Goal: Task Accomplishment & Management: Manage account settings

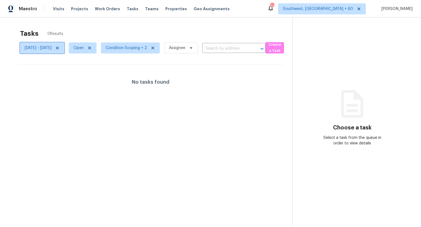
click at [52, 48] on span "Mon, Oct 06 - Mon, Oct 06" at bounding box center [38, 48] width 27 height 6
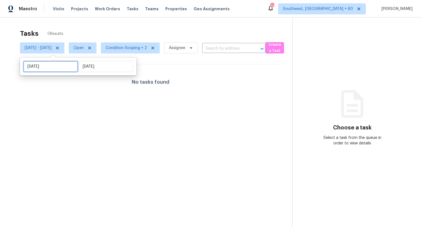
click at [56, 62] on input "Mon, Oct 06" at bounding box center [50, 66] width 55 height 11
select select "9"
select select "2025"
select select "10"
select select "2025"
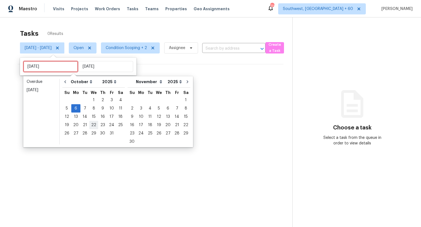
type input "Wed, Oct 22"
click at [84, 110] on div "7" at bounding box center [85, 109] width 9 height 8
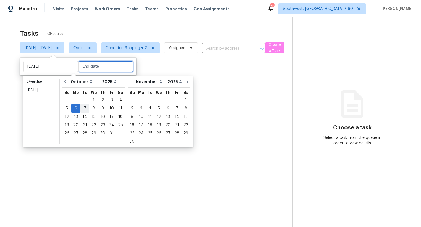
type input "Tue, Oct 07"
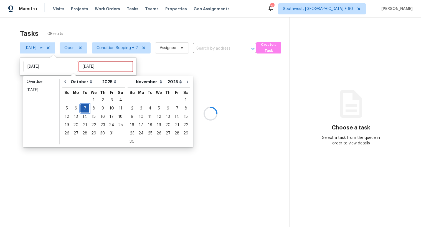
click at [84, 110] on div "7" at bounding box center [85, 109] width 9 height 8
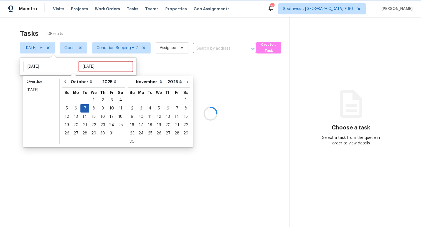
type input "Tue, Oct 07"
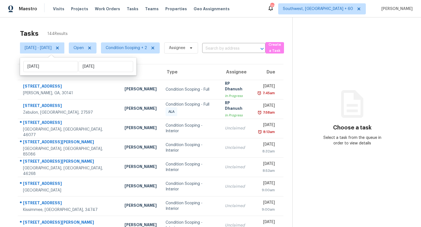
click at [150, 27] on div "Tasks 144 Results" at bounding box center [156, 33] width 273 height 14
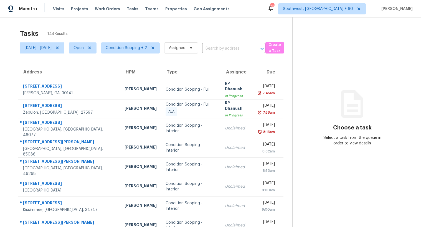
click at [76, 27] on div "Tasks 144 Results" at bounding box center [156, 33] width 273 height 14
click at [138, 47] on span "Condition Scoping + 2" at bounding box center [126, 48] width 41 height 6
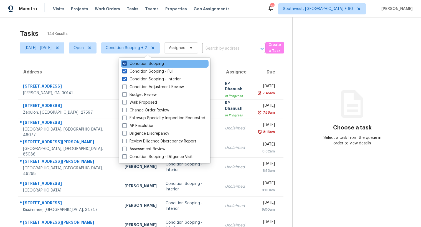
click at [138, 65] on label "Condition Scoping" at bounding box center [143, 64] width 42 height 6
click at [126, 65] on input "Condition Scoping" at bounding box center [124, 63] width 4 height 4
checkbox input "false"
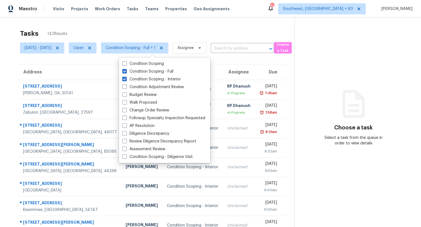
click at [118, 24] on div "Tasks 142 Results Tue, Oct 07 - Tue, Oct 07 Open Condition Scoping - Full + 1 A…" at bounding box center [210, 153] width 421 height 272
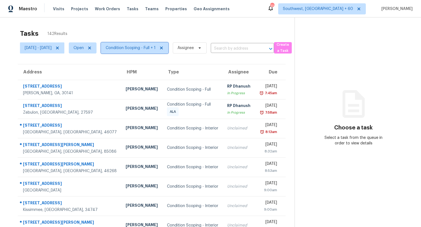
click at [145, 49] on span "Condition Scoping - Full + 1" at bounding box center [131, 48] width 50 height 6
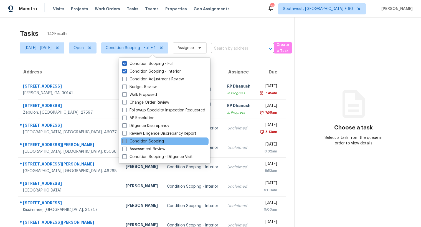
click at [133, 141] on label "Condition Scoping" at bounding box center [143, 142] width 42 height 6
click at [126, 141] on input "Condition Scoping" at bounding box center [124, 141] width 4 height 4
checkbox input "true"
click at [121, 22] on div "Tasks 144 Results Tue, Oct 07 - Tue, Oct 07 Open Condition Scoping - Full + 2 A…" at bounding box center [210, 153] width 421 height 272
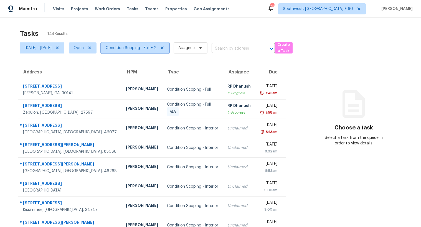
click at [157, 49] on span "Condition Scoping - Full + 2" at bounding box center [131, 48] width 51 height 6
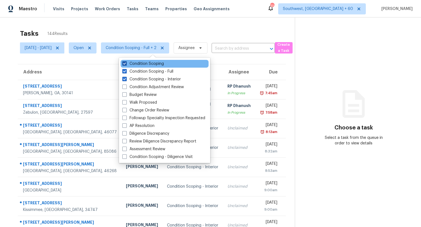
click at [146, 64] on label "Condition Scoping" at bounding box center [143, 64] width 42 height 6
click at [126, 64] on input "Condition Scoping" at bounding box center [124, 63] width 4 height 4
checkbox input "false"
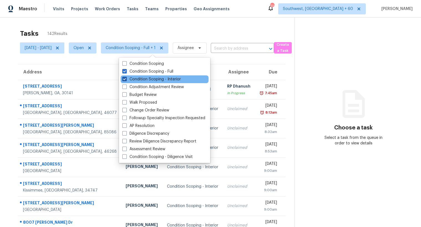
click at [147, 81] on label "Condition Scoping - Interior" at bounding box center [151, 80] width 59 height 6
click at [126, 80] on input "Condition Scoping - Interior" at bounding box center [124, 79] width 4 height 4
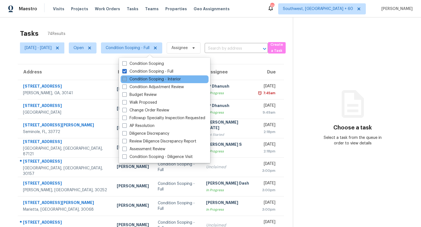
click at [147, 81] on label "Condition Scoping - Interior" at bounding box center [151, 80] width 59 height 6
click at [126, 80] on input "Condition Scoping - Interior" at bounding box center [124, 79] width 4 height 4
checkbox input "true"
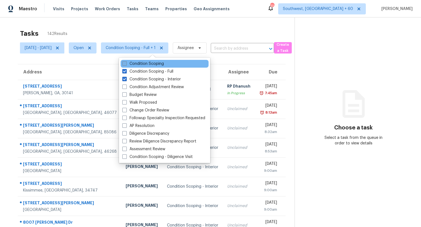
click at [143, 65] on label "Condition Scoping" at bounding box center [143, 64] width 42 height 6
click at [126, 65] on input "Condition Scoping" at bounding box center [124, 63] width 4 height 4
checkbox input "true"
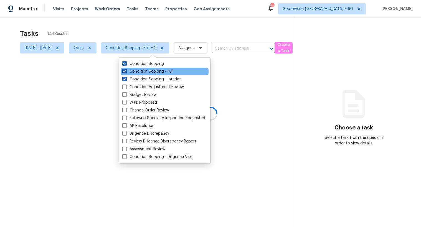
click at [143, 71] on label "Condition Scoping - Full" at bounding box center [147, 72] width 51 height 6
click at [126, 71] on input "Condition Scoping - Full" at bounding box center [124, 71] width 4 height 4
checkbox input "false"
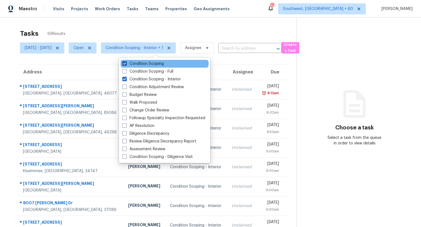
click at [143, 64] on label "Condition Scoping" at bounding box center [143, 64] width 42 height 6
click at [126, 64] on input "Condition Scoping" at bounding box center [124, 63] width 4 height 4
click at [143, 64] on label "Condition Scoping" at bounding box center [143, 64] width 42 height 6
click at [126, 64] on input "Condition Scoping" at bounding box center [124, 63] width 4 height 4
checkbox input "true"
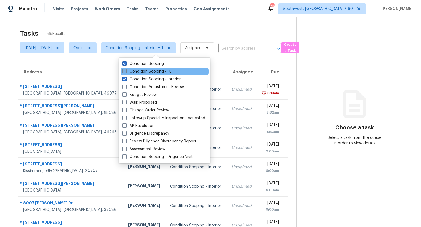
click at [140, 70] on label "Condition Scoping - Full" at bounding box center [147, 72] width 51 height 6
click at [126, 70] on input "Condition Scoping - Full" at bounding box center [124, 71] width 4 height 4
checkbox input "true"
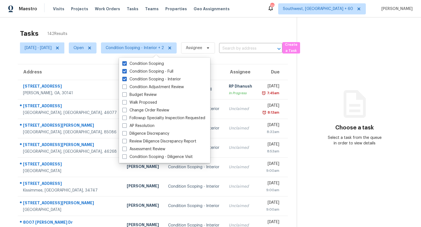
click at [131, 26] on div "Tasks 142 Results" at bounding box center [158, 33] width 277 height 14
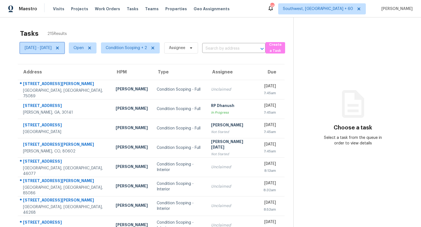
click at [52, 46] on span "[DATE] - [DATE]" at bounding box center [38, 48] width 27 height 6
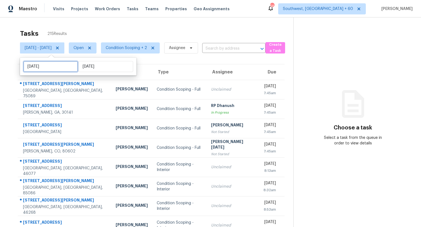
click at [60, 68] on input "[DATE]" at bounding box center [50, 66] width 55 height 11
select select "9"
select select "2025"
select select "10"
select select "2025"
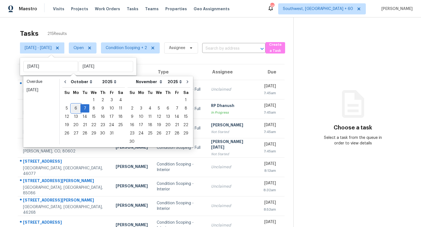
click at [77, 108] on div "6" at bounding box center [75, 109] width 9 height 8
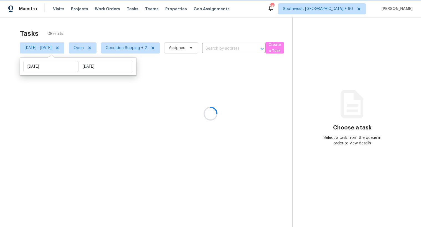
type input "Mon, Oct 06"
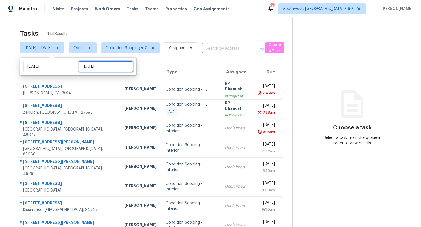
click at [105, 67] on input "Tue, Oct 07" at bounding box center [106, 66] width 55 height 11
select select "9"
select select "2025"
select select "10"
select select "2025"
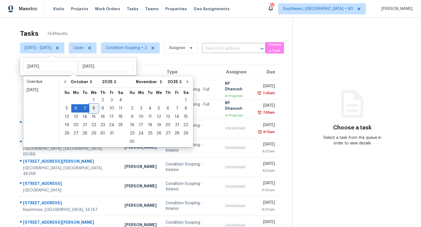
click at [93, 109] on div "8" at bounding box center [93, 109] width 9 height 8
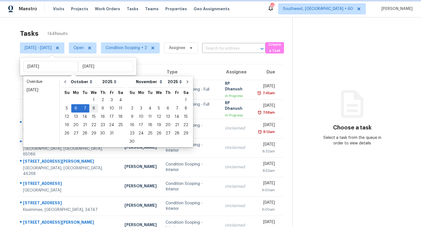
type input "Wed, Oct 08"
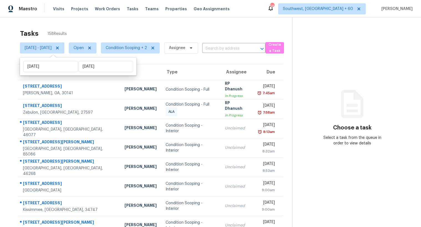
click at [97, 28] on div "Tasks 158 Results" at bounding box center [156, 33] width 273 height 14
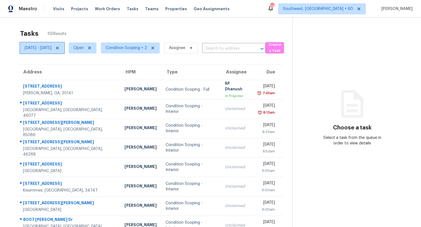
click at [52, 50] on span "Mon, Oct 06 - Wed, Oct 08" at bounding box center [38, 48] width 27 height 6
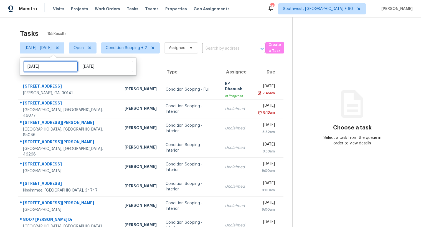
click at [52, 71] on input "Mon, Oct 06" at bounding box center [50, 66] width 55 height 11
select select "9"
select select "2025"
select select "10"
select select "2025"
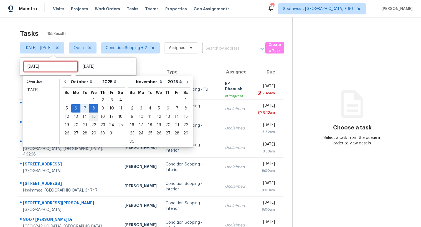
type input "Wed, Oct 15"
type input "Wed, Oct 08"
click at [92, 108] on div "8" at bounding box center [93, 109] width 9 height 8
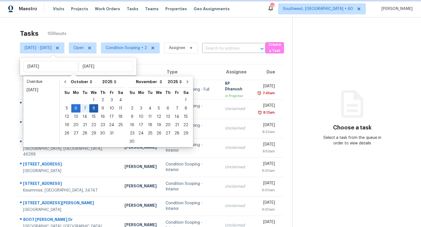
type input "Wed, Oct 08"
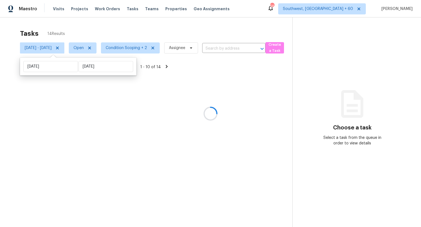
click at [86, 26] on div at bounding box center [210, 113] width 421 height 227
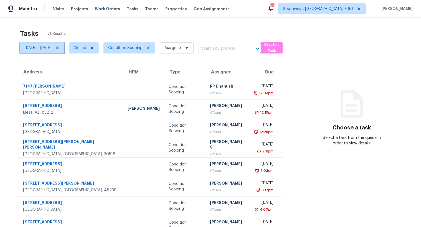
click at [49, 46] on span "[DATE] - [DATE]" at bounding box center [38, 48] width 27 height 6
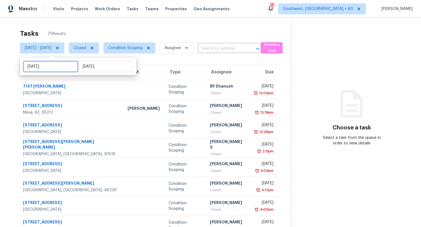
click at [55, 68] on input "[DATE]" at bounding box center [50, 66] width 55 height 11
select select "8"
select select "2025"
select select "9"
select select "2025"
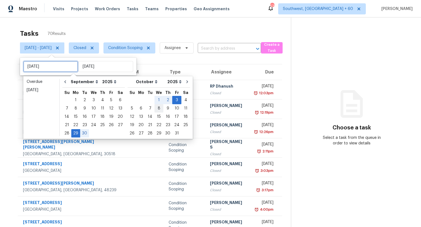
type input "[DATE]"
click at [147, 109] on div "7" at bounding box center [150, 109] width 9 height 8
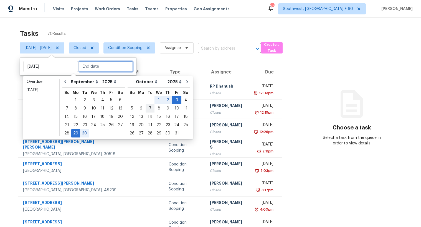
type input "Tue, Oct 07"
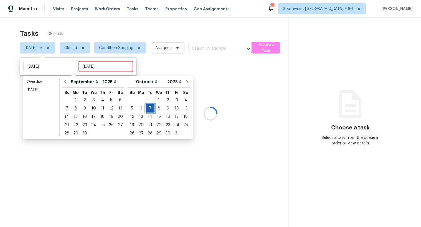
click at [147, 109] on div "7" at bounding box center [150, 109] width 9 height 8
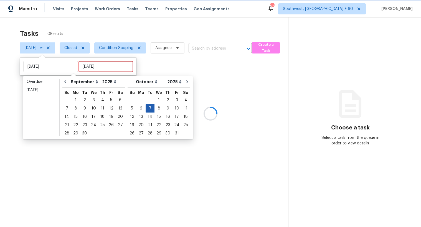
type input "Tue, Oct 07"
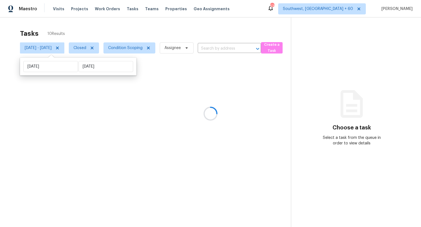
click at [145, 48] on div at bounding box center [210, 113] width 421 height 227
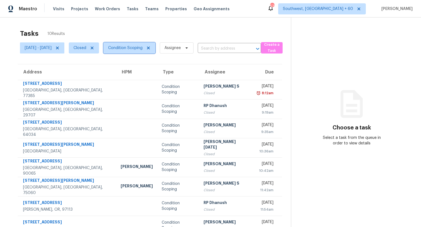
click at [142, 50] on span "Condition Scoping" at bounding box center [125, 48] width 34 height 6
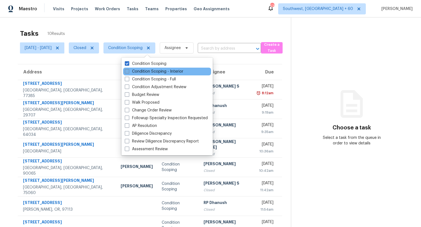
click at [137, 73] on label "Condition Scoping - Interior" at bounding box center [154, 72] width 59 height 6
click at [129, 72] on input "Condition Scoping - Interior" at bounding box center [127, 71] width 4 height 4
checkbox input "true"
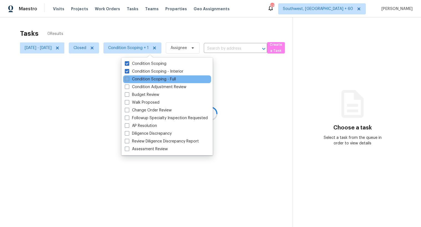
click at [135, 78] on label "Condition Scoping - Full" at bounding box center [150, 80] width 51 height 6
click at [129, 78] on input "Condition Scoping - Full" at bounding box center [127, 79] width 4 height 4
checkbox input "true"
click at [102, 26] on div at bounding box center [210, 113] width 421 height 227
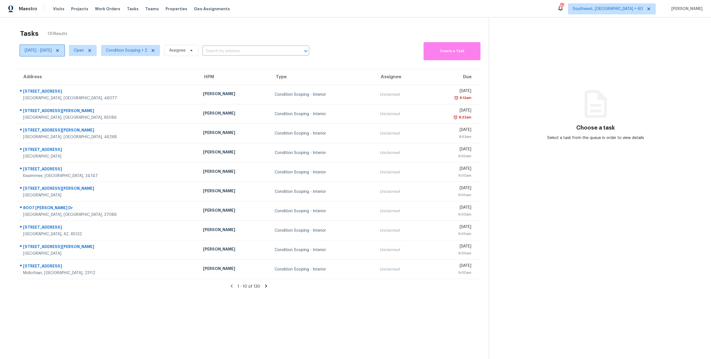
click at [59, 50] on icon at bounding box center [57, 50] width 3 height 3
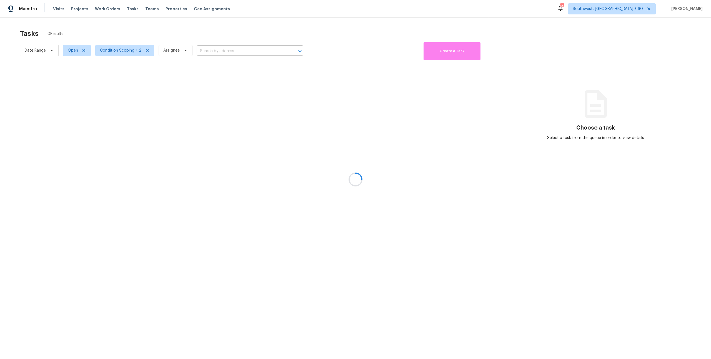
click at [217, 52] on div at bounding box center [355, 179] width 711 height 359
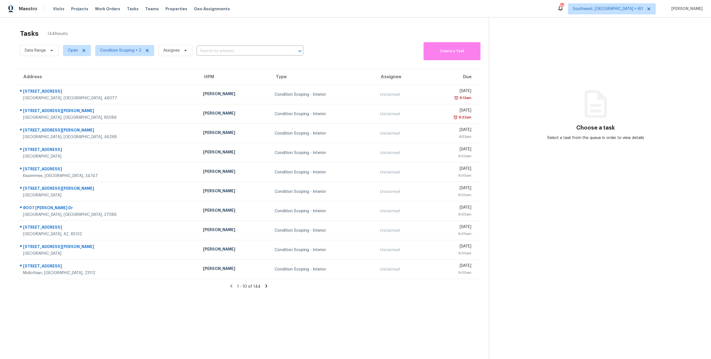
click at [217, 52] on input "text" at bounding box center [242, 51] width 91 height 9
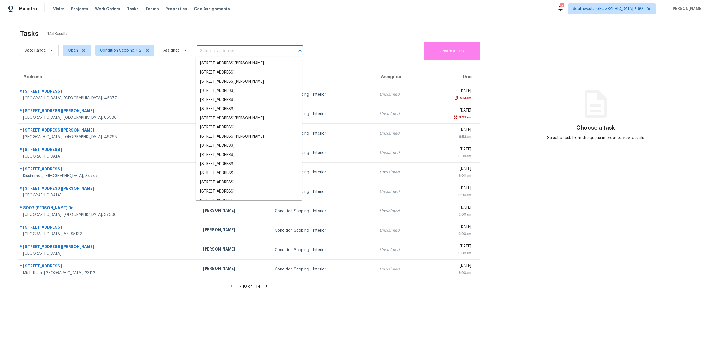
paste input "[STREET_ADDRESS]"
type input "[STREET_ADDRESS]"
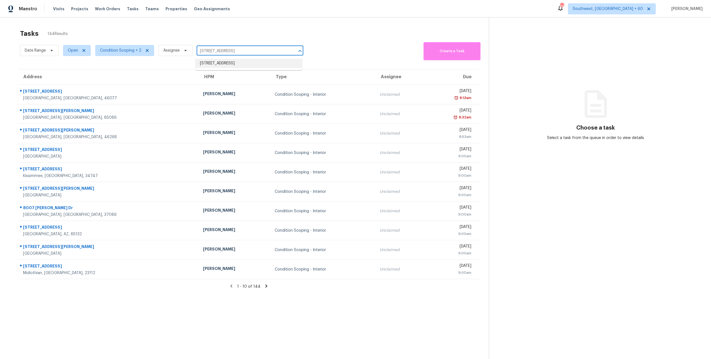
click at [231, 61] on li "[STREET_ADDRESS]" at bounding box center [248, 63] width 107 height 9
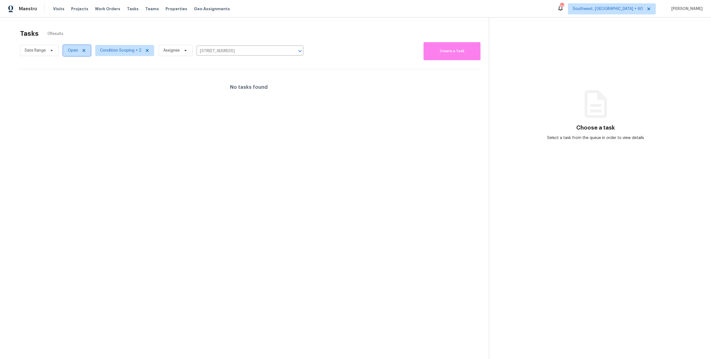
click at [70, 51] on span "Open" at bounding box center [73, 51] width 10 height 6
click at [81, 75] on label "Closed" at bounding box center [76, 74] width 20 height 6
click at [70, 75] on input "Closed" at bounding box center [68, 73] width 4 height 4
checkbox input "true"
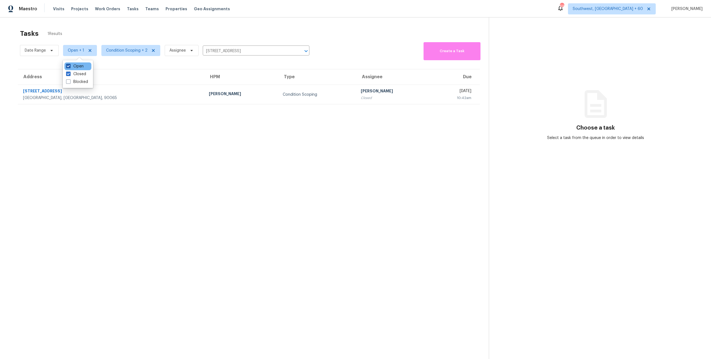
click at [78, 67] on label "Open" at bounding box center [74, 67] width 17 height 6
click at [70, 67] on input "Open" at bounding box center [68, 66] width 4 height 4
checkbox input "false"
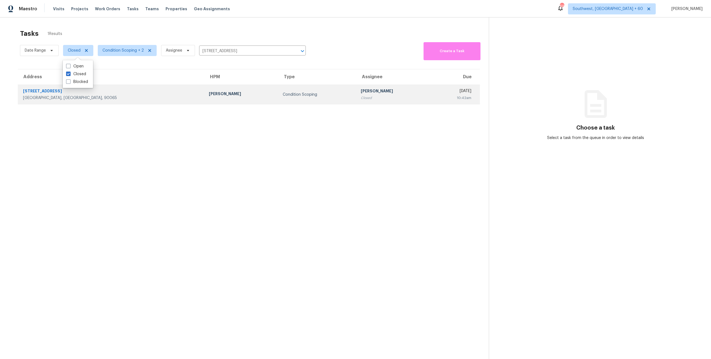
click at [209, 96] on div "Theodore Mirabella" at bounding box center [241, 94] width 65 height 7
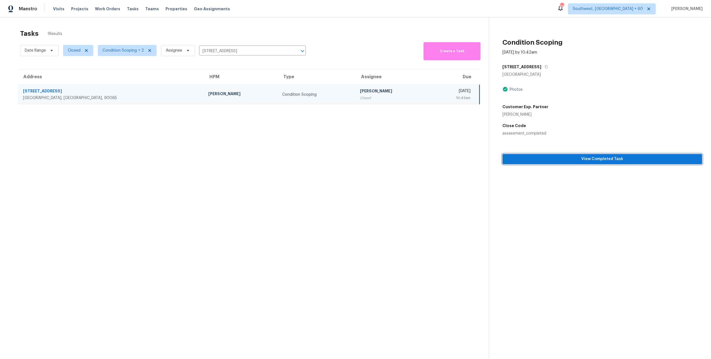
click at [593, 161] on span "View Completed Task" at bounding box center [602, 159] width 191 height 7
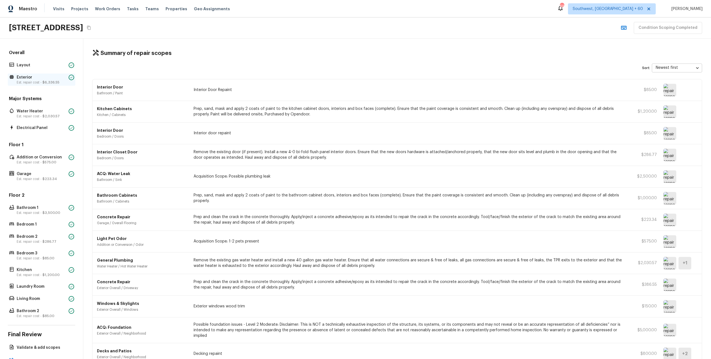
click at [32, 77] on p "Exterior" at bounding box center [42, 78] width 50 height 6
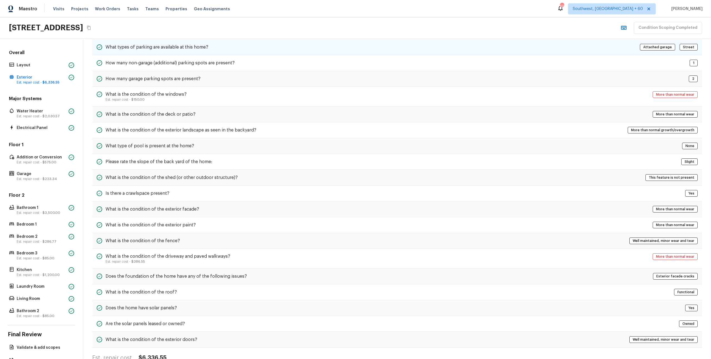
scroll to position [89, 0]
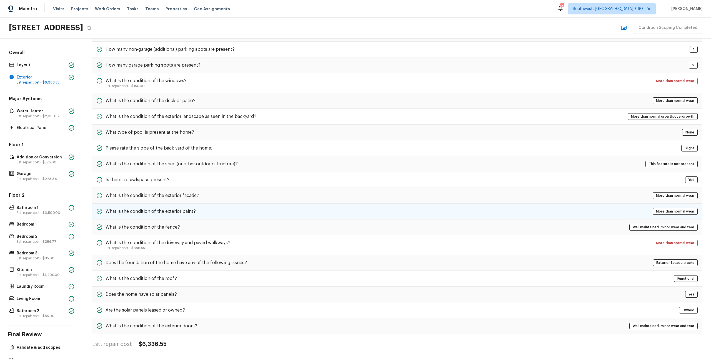
click at [168, 213] on h5 "What is the condition of the exterior paint?" at bounding box center [151, 212] width 90 height 6
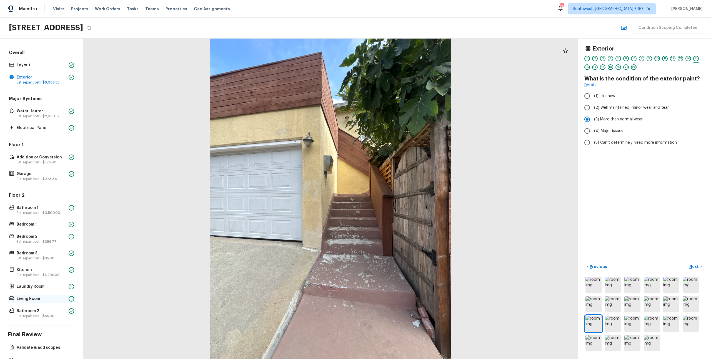
scroll to position [21, 0]
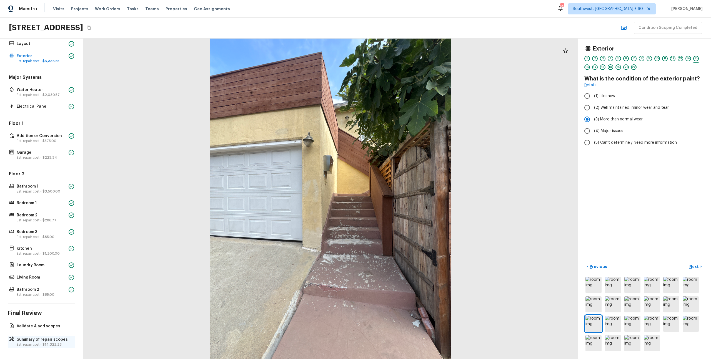
click at [39, 338] on p "Summary of repair scopes" at bounding box center [44, 340] width 55 height 6
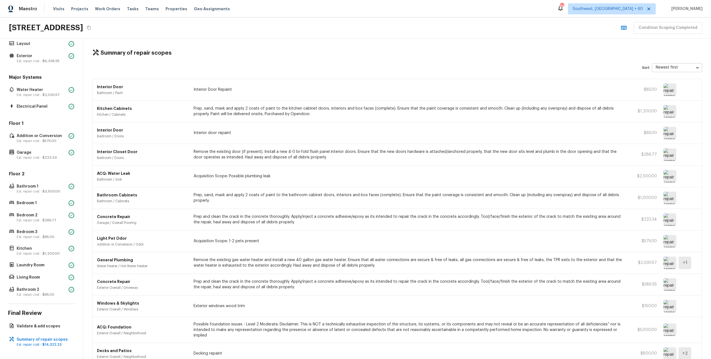
scroll to position [0, 0]
click at [29, 61] on p "Est. repair cost - $6,336.55" at bounding box center [42, 61] width 50 height 4
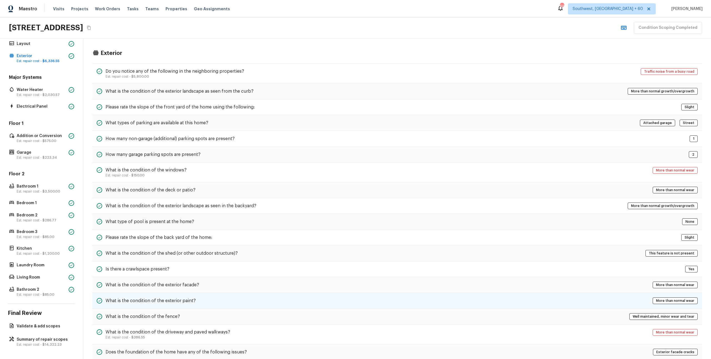
click at [170, 303] on h5 "What is the condition of the exterior paint?" at bounding box center [151, 301] width 90 height 6
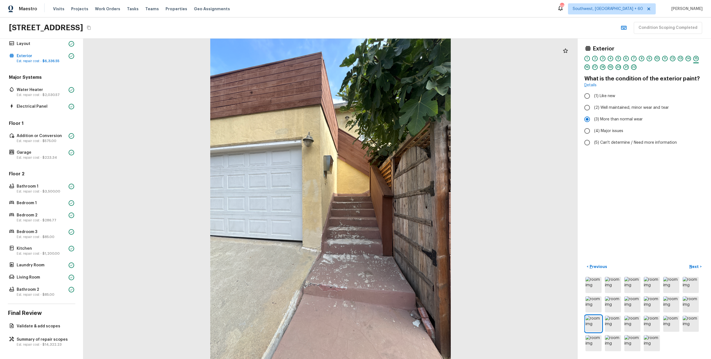
click at [626, 31] on icon "button" at bounding box center [623, 27] width 7 height 7
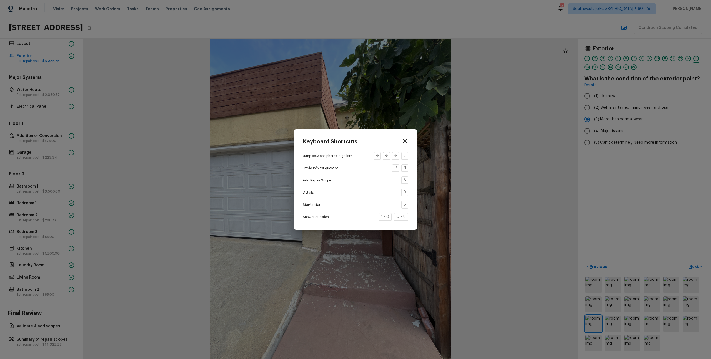
click at [406, 143] on icon "button" at bounding box center [405, 141] width 7 height 7
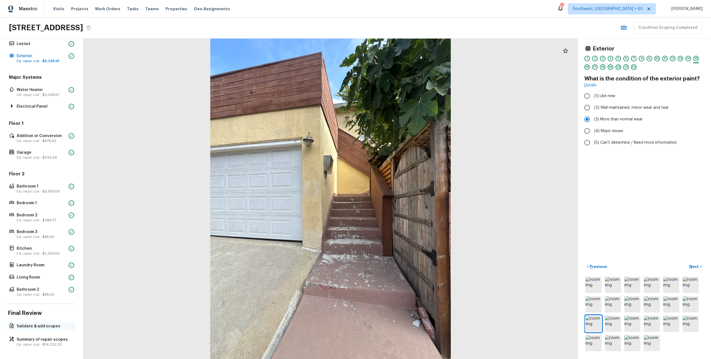
click at [44, 328] on p "Validate & add scopes" at bounding box center [44, 327] width 55 height 6
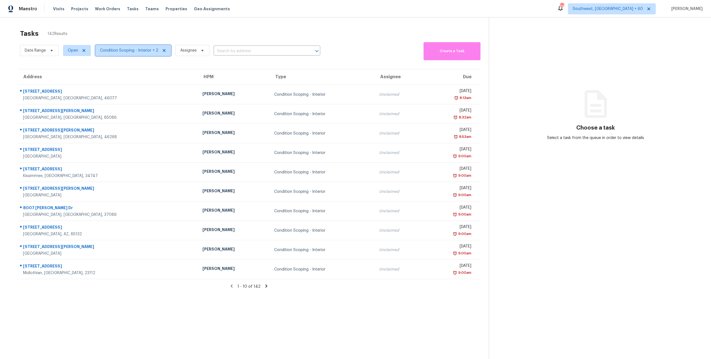
click at [110, 51] on span "Condition Scoping - Interior + 2" at bounding box center [129, 51] width 58 height 6
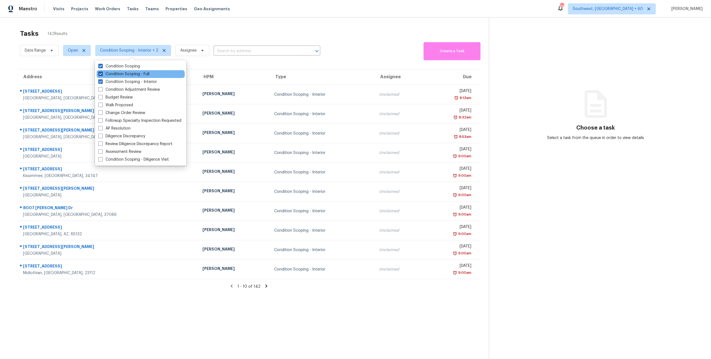
click at [117, 75] on label "Condition Scoping - Full" at bounding box center [123, 74] width 51 height 6
click at [102, 75] on input "Condition Scoping - Full" at bounding box center [100, 73] width 4 height 4
checkbox input "false"
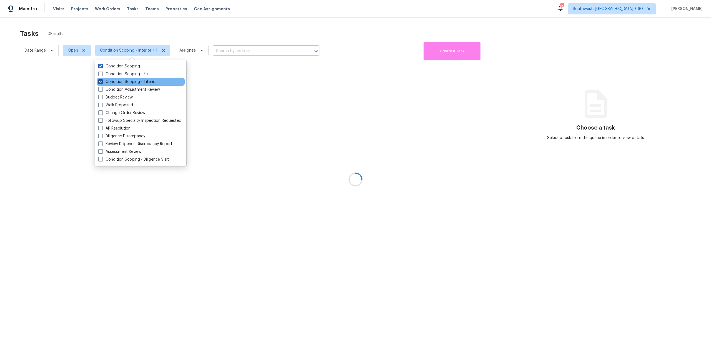
click at [117, 81] on label "Condition Scoping - Interior" at bounding box center [127, 82] width 59 height 6
click at [102, 81] on input "Condition Scoping - Interior" at bounding box center [100, 81] width 4 height 4
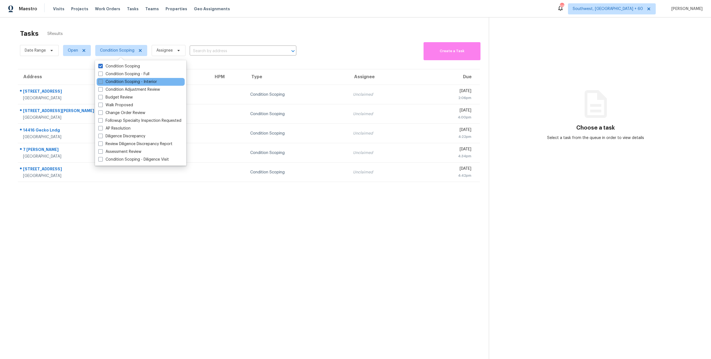
click at [117, 81] on label "Condition Scoping - Interior" at bounding box center [127, 82] width 59 height 6
click at [102, 81] on input "Condition Scoping - Interior" at bounding box center [100, 81] width 4 height 4
checkbox input "true"
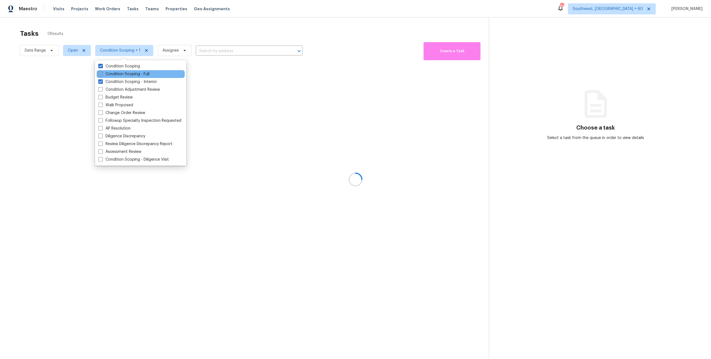
click at [115, 73] on label "Condition Scoping - Full" at bounding box center [123, 74] width 51 height 6
click at [102, 73] on input "Condition Scoping - Full" at bounding box center [100, 73] width 4 height 4
checkbox input "true"
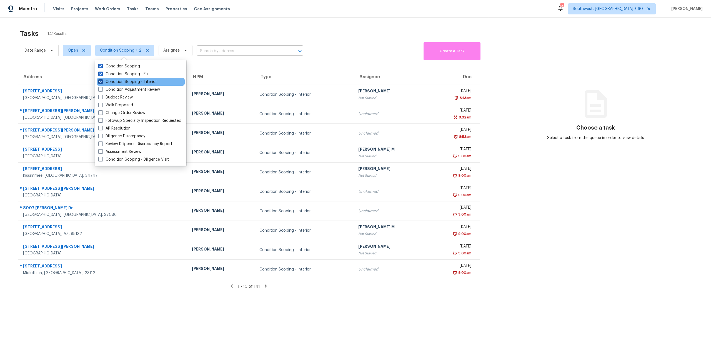
click at [121, 81] on label "Condition Scoping - Interior" at bounding box center [127, 82] width 59 height 6
click at [102, 81] on input "Condition Scoping - Interior" at bounding box center [100, 81] width 4 height 4
checkbox input "false"
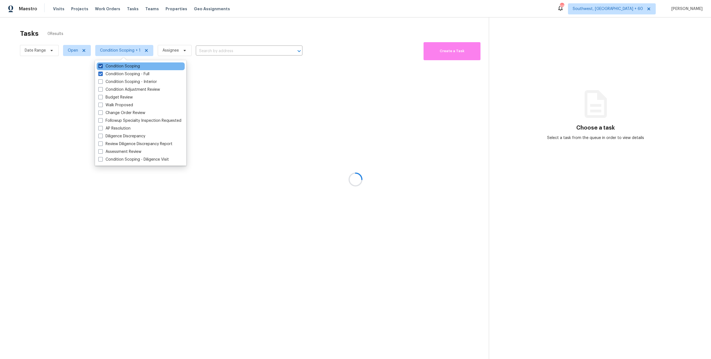
click at [118, 64] on label "Condition Scoping" at bounding box center [119, 67] width 42 height 6
click at [102, 64] on input "Condition Scoping" at bounding box center [100, 66] width 4 height 4
checkbox input "false"
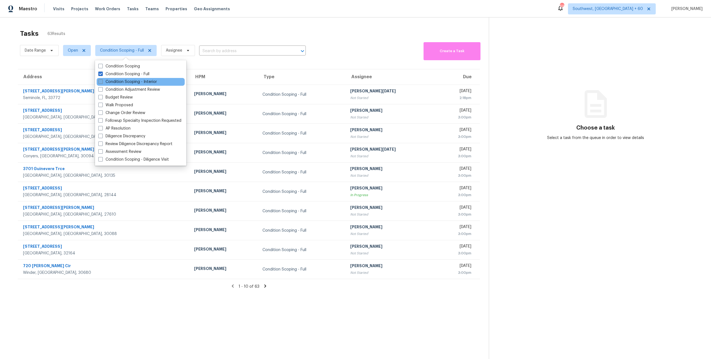
click at [121, 82] on label "Condition Scoping - Interior" at bounding box center [127, 82] width 59 height 6
click at [102, 82] on input "Condition Scoping - Interior" at bounding box center [100, 81] width 4 height 4
checkbox input "true"
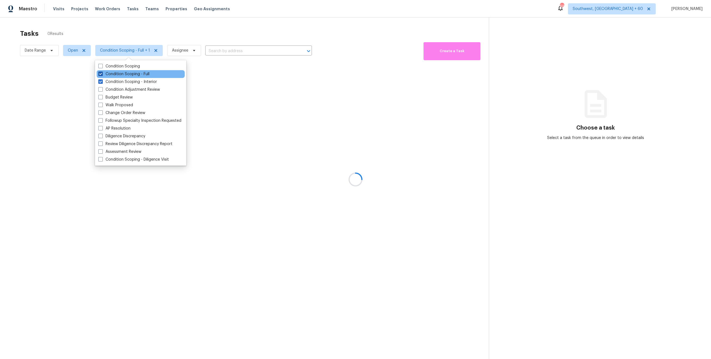
click at [117, 74] on label "Condition Scoping - Full" at bounding box center [123, 74] width 51 height 6
click at [102, 74] on input "Condition Scoping - Full" at bounding box center [100, 73] width 4 height 4
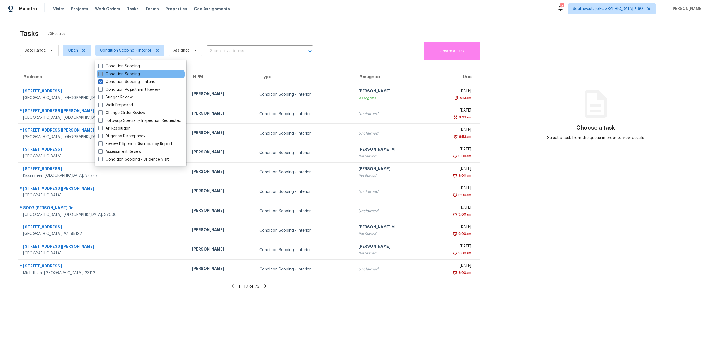
click at [117, 74] on label "Condition Scoping - Full" at bounding box center [123, 74] width 51 height 6
click at [102, 74] on input "Condition Scoping - Full" at bounding box center [100, 73] width 4 height 4
checkbox input "true"
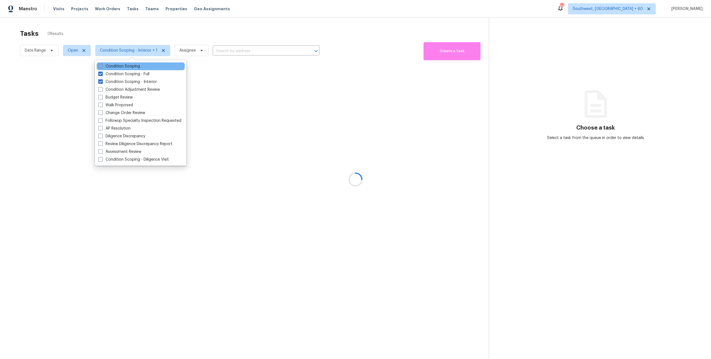
click at [115, 68] on label "Condition Scoping" at bounding box center [119, 67] width 42 height 6
click at [102, 67] on input "Condition Scoping" at bounding box center [100, 66] width 4 height 4
checkbox input "true"
click at [93, 22] on div at bounding box center [355, 179] width 711 height 359
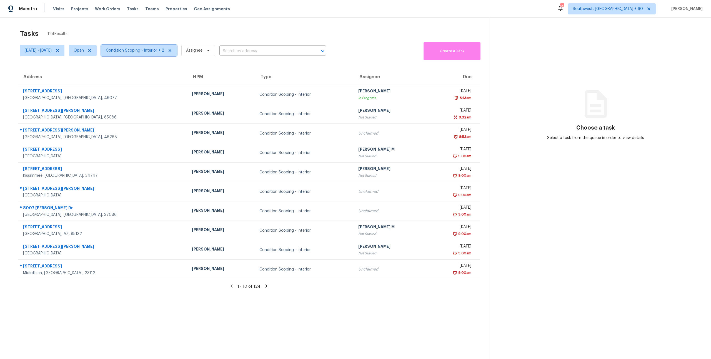
click at [156, 52] on span "Condition Scoping - Interior + 2" at bounding box center [135, 51] width 58 height 6
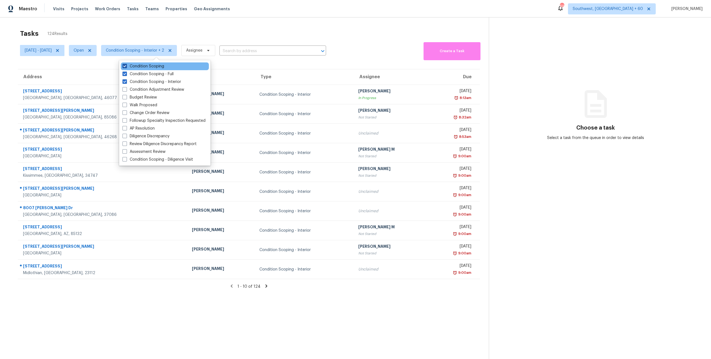
click at [148, 67] on label "Condition Scoping" at bounding box center [143, 67] width 42 height 6
click at [126, 67] on input "Condition Scoping" at bounding box center [124, 66] width 4 height 4
checkbox input "false"
click at [152, 82] on label "Condition Scoping - Interior" at bounding box center [151, 82] width 59 height 6
click at [126, 82] on input "Condition Scoping - Interior" at bounding box center [124, 81] width 4 height 4
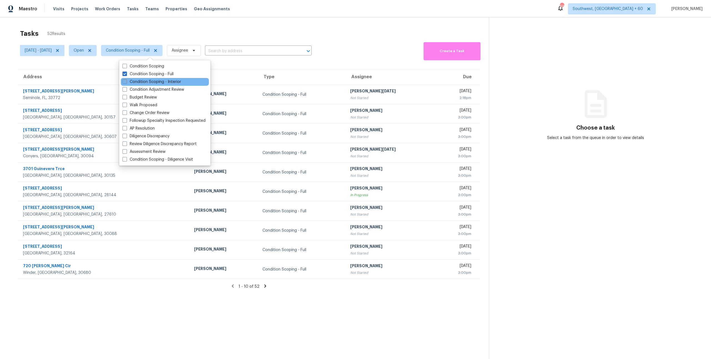
click at [152, 82] on label "Condition Scoping - Interior" at bounding box center [151, 82] width 59 height 6
click at [126, 82] on input "Condition Scoping - Interior" at bounding box center [124, 81] width 4 height 4
checkbox input "true"
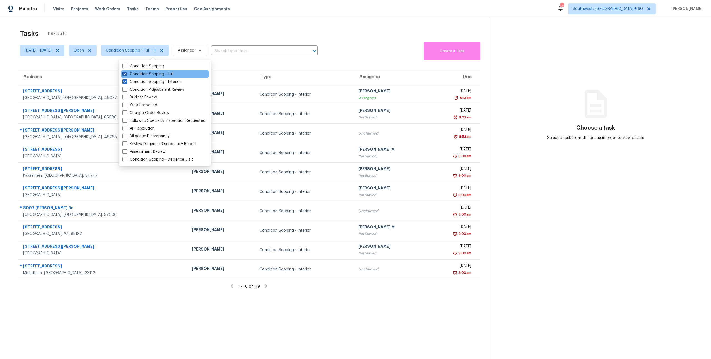
click at [149, 74] on label "Condition Scoping - Full" at bounding box center [147, 74] width 51 height 6
click at [126, 74] on input "Condition Scoping - Full" at bounding box center [124, 73] width 4 height 4
click at [149, 74] on label "Condition Scoping - Full" at bounding box center [147, 74] width 51 height 6
click at [126, 74] on input "Condition Scoping - Full" at bounding box center [124, 73] width 4 height 4
checkbox input "true"
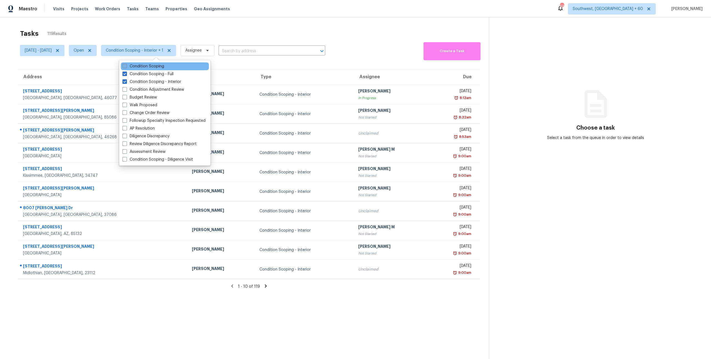
click at [145, 66] on label "Condition Scoping" at bounding box center [143, 67] width 42 height 6
click at [126, 66] on input "Condition Scoping" at bounding box center [124, 66] width 4 height 4
checkbox input "true"
click at [147, 75] on label "Condition Scoping - Full" at bounding box center [147, 74] width 51 height 6
click at [126, 75] on input "Condition Scoping - Full" at bounding box center [124, 73] width 4 height 4
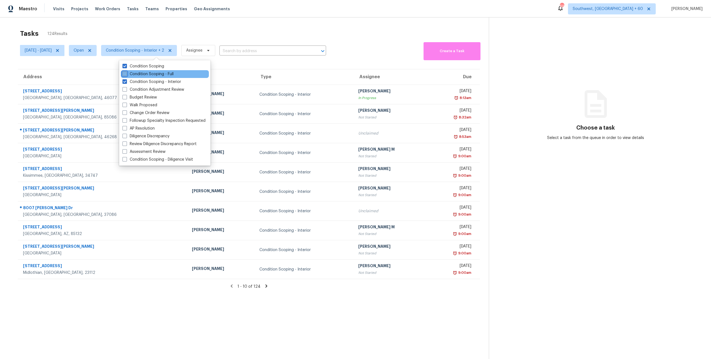
checkbox input "false"
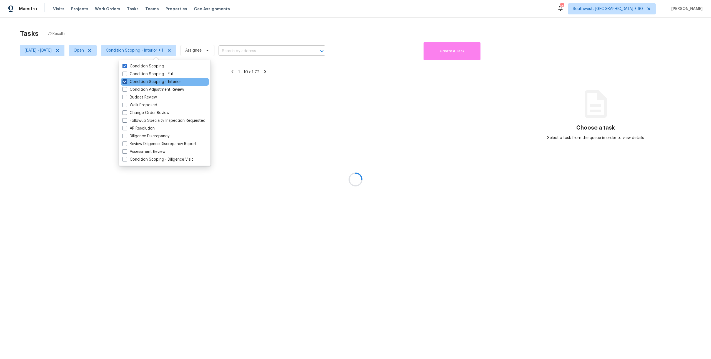
click at [148, 83] on label "Condition Scoping - Interior" at bounding box center [151, 82] width 59 height 6
click at [126, 83] on input "Condition Scoping - Interior" at bounding box center [124, 81] width 4 height 4
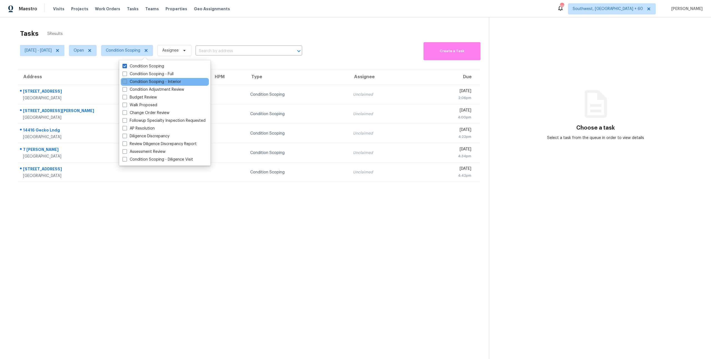
click at [148, 83] on label "Condition Scoping - Interior" at bounding box center [151, 82] width 59 height 6
click at [126, 83] on input "Condition Scoping - Interior" at bounding box center [124, 81] width 4 height 4
checkbox input "true"
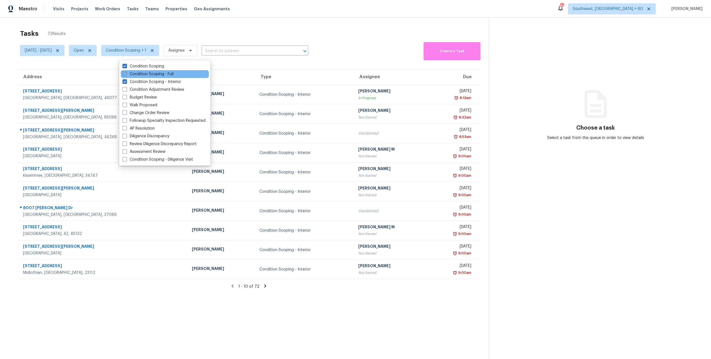
click at [142, 72] on label "Condition Scoping - Full" at bounding box center [147, 74] width 51 height 6
click at [126, 72] on input "Condition Scoping - Full" at bounding box center [124, 73] width 4 height 4
checkbox input "true"
click at [133, 32] on div "Tasks 124 Results" at bounding box center [254, 33] width 469 height 14
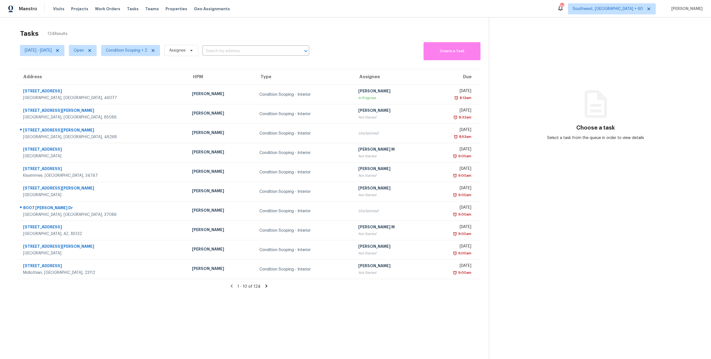
click at [266, 287] on icon at bounding box center [266, 286] width 5 height 5
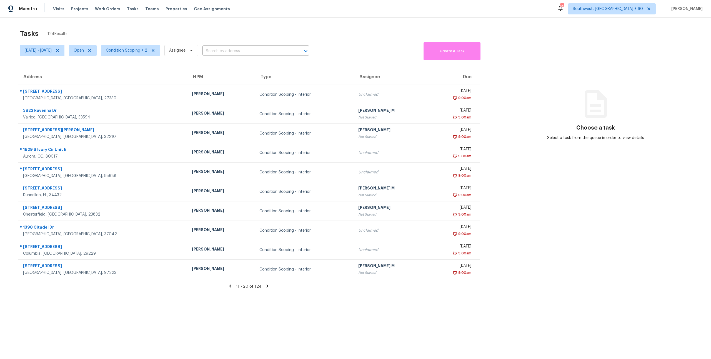
click at [267, 285] on icon at bounding box center [267, 286] width 5 height 5
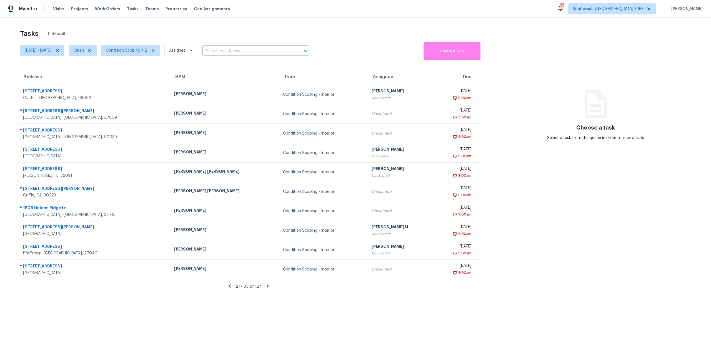
click at [266, 288] on icon at bounding box center [267, 286] width 5 height 5
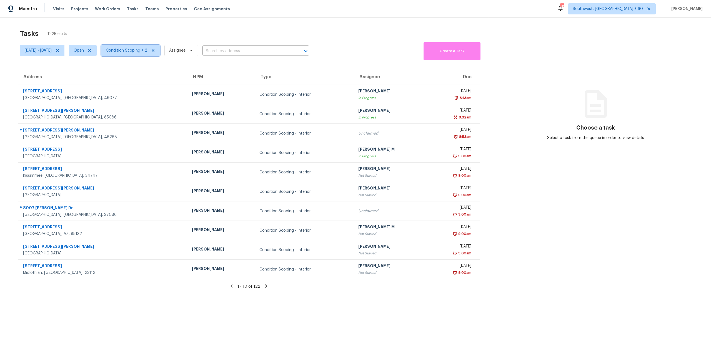
click at [147, 53] on span "Condition Scoping + 2" at bounding box center [126, 51] width 41 height 6
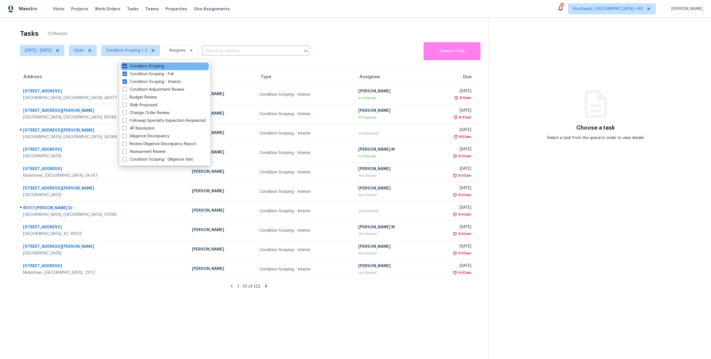
click at [149, 64] on label "Condition Scoping" at bounding box center [143, 67] width 42 height 6
click at [126, 64] on input "Condition Scoping" at bounding box center [124, 66] width 4 height 4
checkbox input "false"
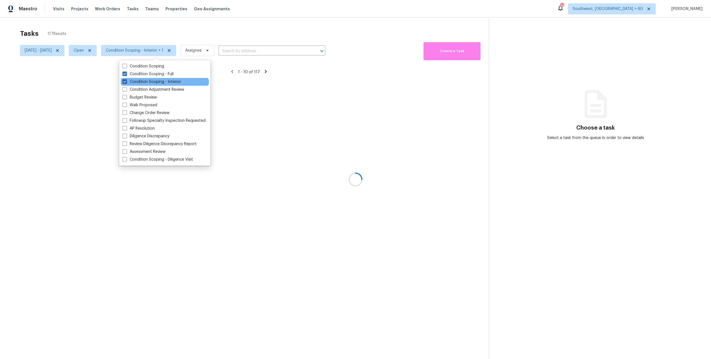
click at [147, 82] on label "Condition Scoping - Interior" at bounding box center [151, 82] width 59 height 6
click at [126, 82] on input "Condition Scoping - Interior" at bounding box center [124, 81] width 4 height 4
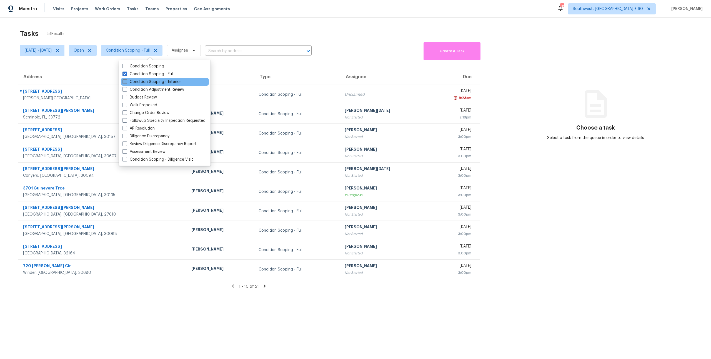
click at [152, 81] on label "Condition Scoping - Interior" at bounding box center [151, 82] width 59 height 6
click at [126, 81] on input "Condition Scoping - Interior" at bounding box center [124, 81] width 4 height 4
checkbox input "true"
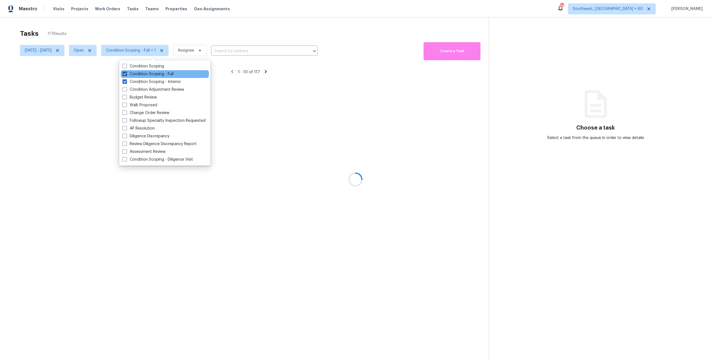
click at [145, 75] on label "Condition Scoping - Full" at bounding box center [147, 74] width 51 height 6
click at [126, 75] on input "Condition Scoping - Full" at bounding box center [124, 73] width 4 height 4
checkbox input "false"
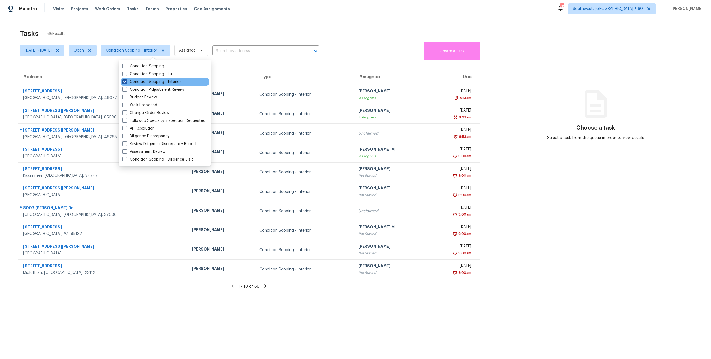
click at [146, 81] on label "Condition Scoping - Interior" at bounding box center [151, 82] width 59 height 6
click at [126, 81] on input "Condition Scoping - Interior" at bounding box center [124, 81] width 4 height 4
checkbox input "false"
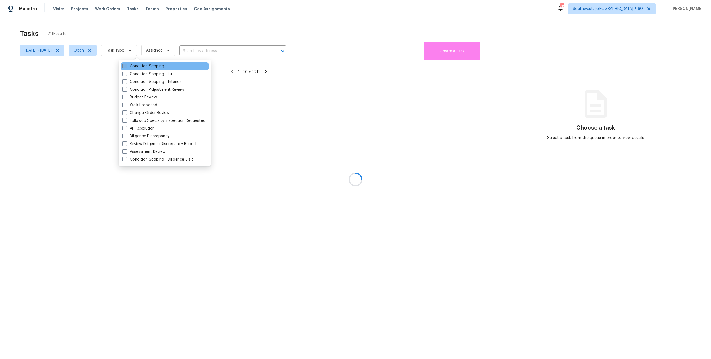
click at [144, 65] on label "Condition Scoping" at bounding box center [143, 67] width 42 height 6
click at [126, 65] on input "Condition Scoping" at bounding box center [124, 66] width 4 height 4
checkbox input "true"
click at [170, 25] on div "Tasks 5 Results Tue, Oct 07 - Tue, Oct 07 Open Condition Scoping Assignee ​ Cre…" at bounding box center [355, 196] width 711 height 359
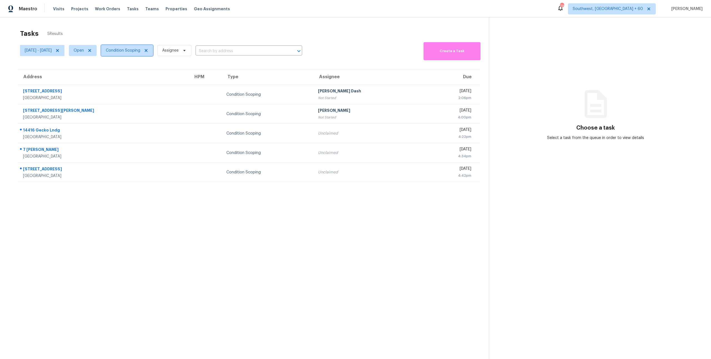
click at [140, 52] on span "Condition Scoping" at bounding box center [123, 51] width 34 height 6
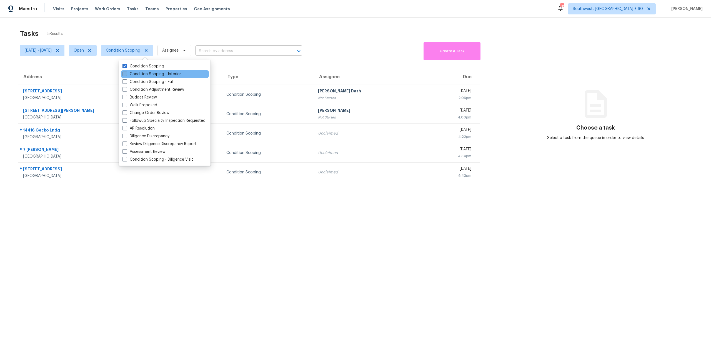
click at [144, 74] on label "Condition Scoping - Interior" at bounding box center [151, 74] width 59 height 6
click at [126, 74] on input "Condition Scoping - Interior" at bounding box center [124, 73] width 4 height 4
checkbox input "true"
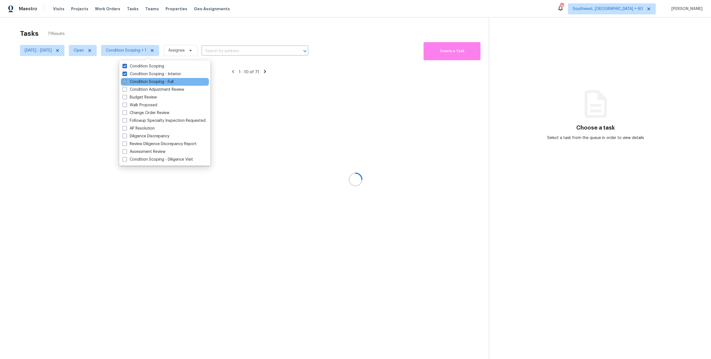
click at [142, 84] on label "Condition Scoping - Full" at bounding box center [147, 82] width 51 height 6
click at [126, 83] on input "Condition Scoping - Full" at bounding box center [124, 81] width 4 height 4
checkbox input "true"
click at [112, 27] on div "Tasks 122 Results" at bounding box center [254, 33] width 469 height 14
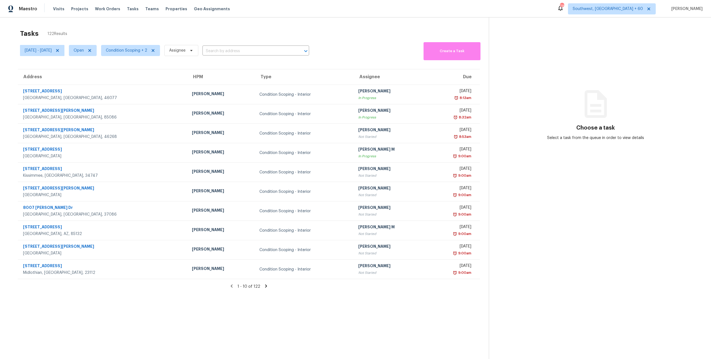
click at [265, 287] on icon at bounding box center [266, 286] width 2 height 3
click at [135, 52] on span "Condition Scoping + 2" at bounding box center [126, 51] width 41 height 6
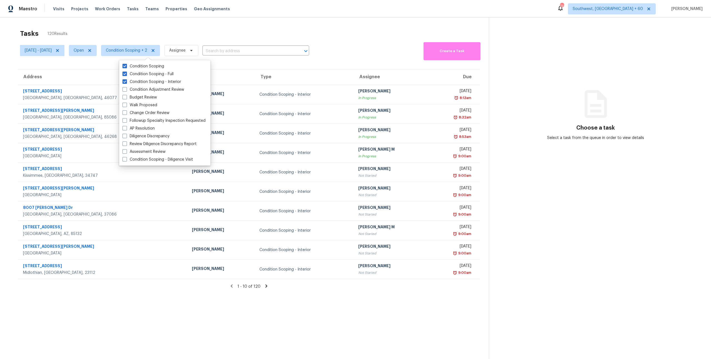
click at [128, 27] on div "Tasks 120 Results" at bounding box center [254, 33] width 469 height 14
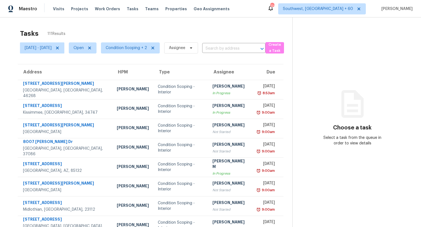
click at [161, 23] on div "Tasks 111 Results Tue, Oct 07 - Tue, Oct 07 Open Condition Scoping + 2 Assignee…" at bounding box center [210, 153] width 421 height 272
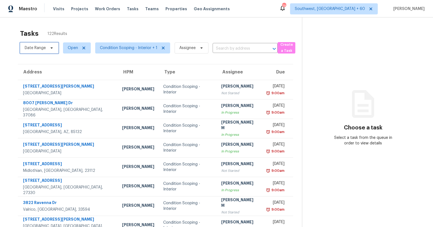
click at [39, 48] on span "Date Range" at bounding box center [35, 48] width 21 height 6
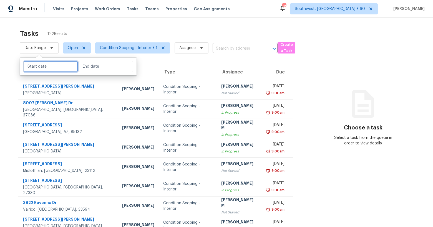
click at [47, 70] on input "text" at bounding box center [50, 66] width 55 height 11
select select "9"
select select "2025"
select select "10"
select select "2025"
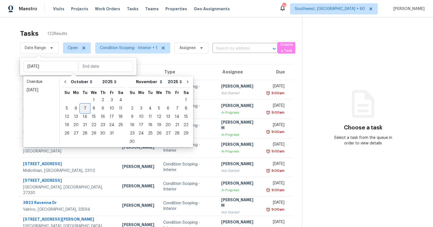
click at [83, 111] on div "7" at bounding box center [85, 109] width 9 height 8
type input "[DATE]"
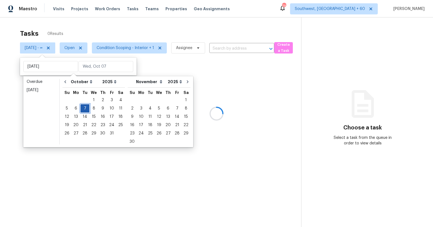
click at [83, 111] on div "7" at bounding box center [85, 109] width 9 height 8
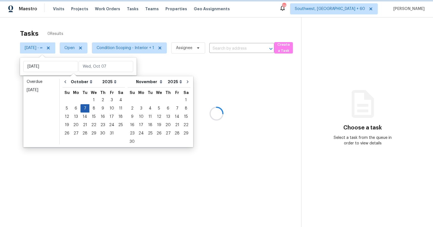
type input "[DATE]"
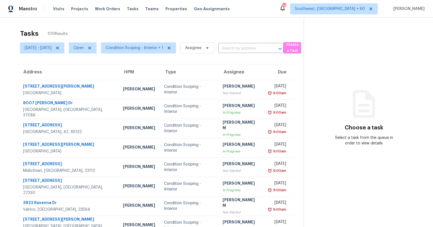
click at [87, 28] on div "Tasks 100 Results" at bounding box center [162, 33] width 284 height 14
click at [141, 51] on span "Condition Scoping - Interior + 1" at bounding box center [138, 47] width 75 height 11
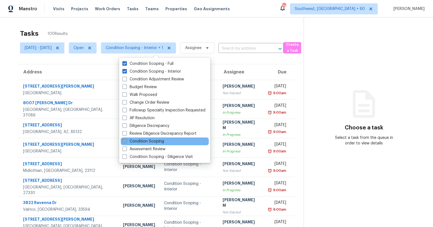
click at [138, 141] on label "Condition Scoping" at bounding box center [143, 142] width 42 height 6
click at [126, 141] on input "Condition Scoping" at bounding box center [124, 141] width 4 height 4
checkbox input "true"
click at [139, 30] on div "Tasks 105 Results" at bounding box center [162, 33] width 284 height 14
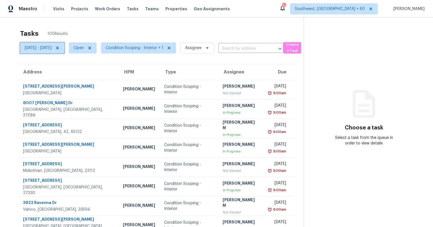
click at [52, 46] on span "[DATE] - [DATE]" at bounding box center [38, 48] width 27 height 6
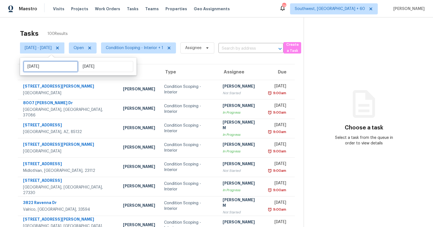
click at [54, 66] on input "[DATE]" at bounding box center [50, 66] width 55 height 11
select select "9"
select select "2025"
select select "10"
select select "2025"
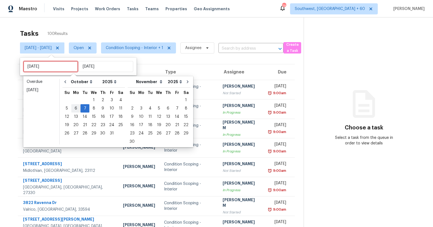
type input "[DATE]"
click at [91, 109] on div "8" at bounding box center [93, 109] width 9 height 8
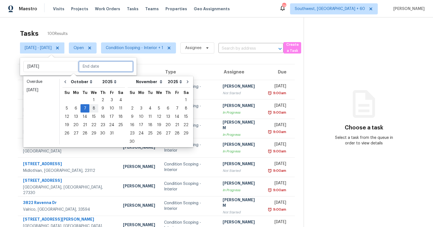
type input "[DATE]"
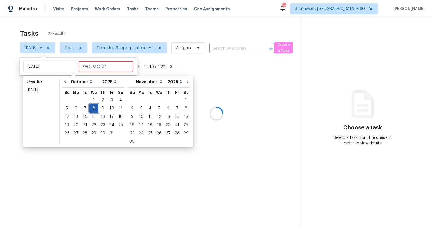
click at [91, 109] on div "8" at bounding box center [93, 109] width 9 height 8
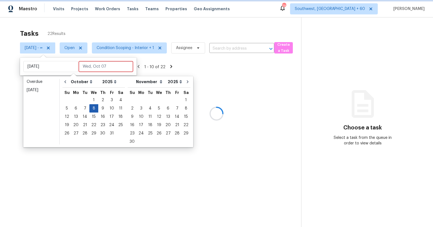
type input "[DATE]"
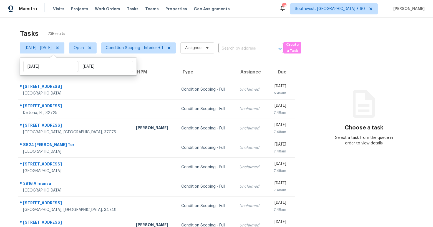
click at [99, 26] on div "Tasks 23 Results" at bounding box center [162, 33] width 284 height 14
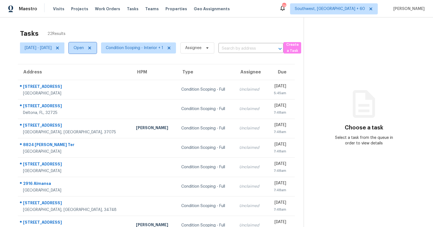
click at [84, 48] on span "Open" at bounding box center [79, 48] width 10 height 6
click at [105, 72] on label "Closed" at bounding box center [105, 72] width 20 height 6
click at [98, 72] on input "Closed" at bounding box center [97, 71] width 4 height 4
checkbox input "true"
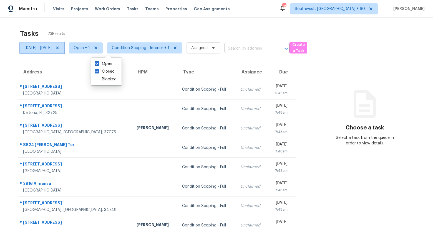
click at [52, 46] on span "[DATE] - [DATE]" at bounding box center [38, 48] width 27 height 6
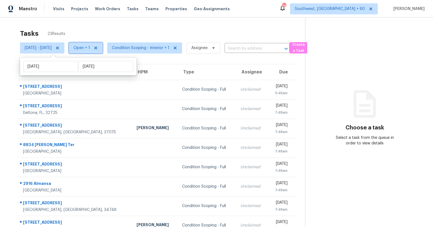
click at [90, 47] on span "Open + 1" at bounding box center [82, 48] width 16 height 6
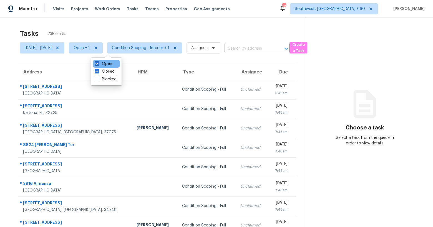
click at [107, 67] on div "Open" at bounding box center [106, 64] width 27 height 8
click at [105, 62] on label "Open" at bounding box center [103, 64] width 17 height 6
click at [98, 62] on input "Open" at bounding box center [97, 63] width 4 height 4
checkbox input "false"
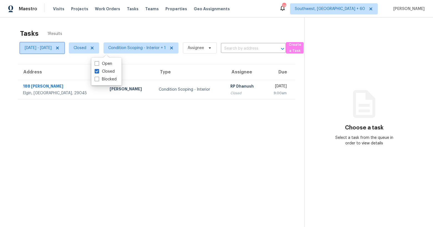
click at [43, 47] on span "[DATE] - [DATE]" at bounding box center [38, 48] width 27 height 6
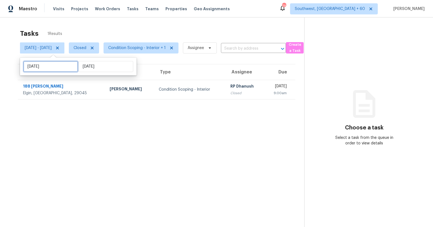
click at [48, 67] on input "[DATE]" at bounding box center [50, 66] width 55 height 11
select select "9"
select select "2025"
select select "10"
select select "2025"
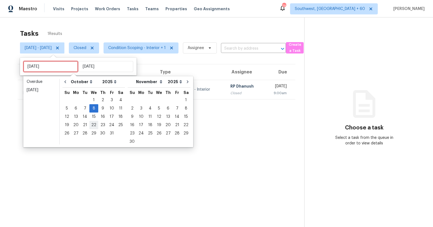
type input "[DATE]"
click at [84, 106] on div "7" at bounding box center [85, 109] width 9 height 8
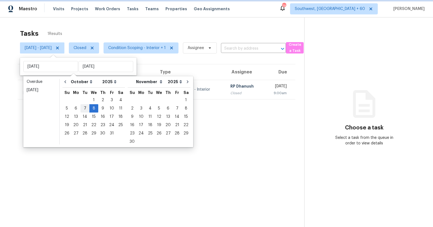
type input "Tue, Oct 07"
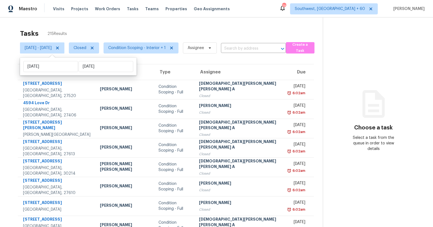
click at [120, 28] on div "Tasks 215 Results" at bounding box center [171, 33] width 303 height 14
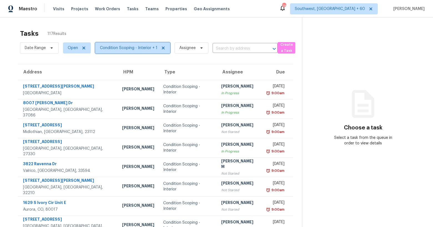
click at [126, 52] on span "Condition Scoping - Interior + 1" at bounding box center [132, 47] width 75 height 11
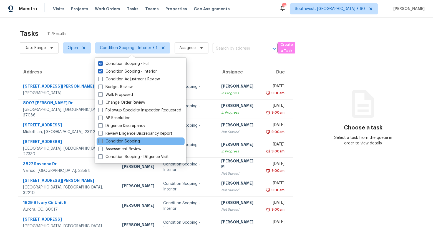
click at [121, 142] on label "Condition Scoping" at bounding box center [119, 142] width 42 height 6
click at [102, 142] on input "Condition Scoping" at bounding box center [100, 141] width 4 height 4
checkbox input "true"
click at [82, 26] on div "Tasks 123 Results" at bounding box center [161, 33] width 282 height 14
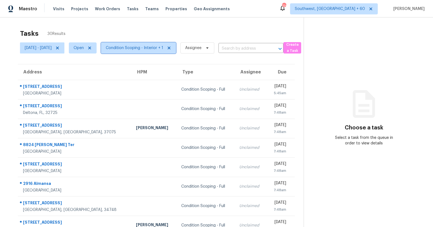
click at [156, 51] on span "Condition Scoping - Interior + 1" at bounding box center [138, 47] width 75 height 11
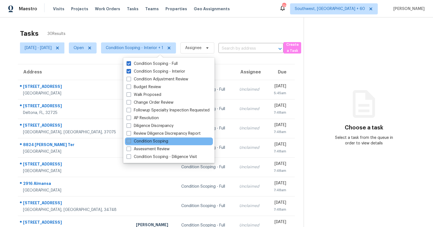
click at [151, 142] on label "Condition Scoping" at bounding box center [148, 142] width 42 height 6
click at [130, 142] on input "Condition Scoping" at bounding box center [129, 141] width 4 height 4
checkbox input "true"
click at [122, 26] on div "Tasks 32 Results Wed, Oct 08 - Wed, Oct 08 Open Condition Scoping - Interior + …" at bounding box center [216, 153] width 433 height 272
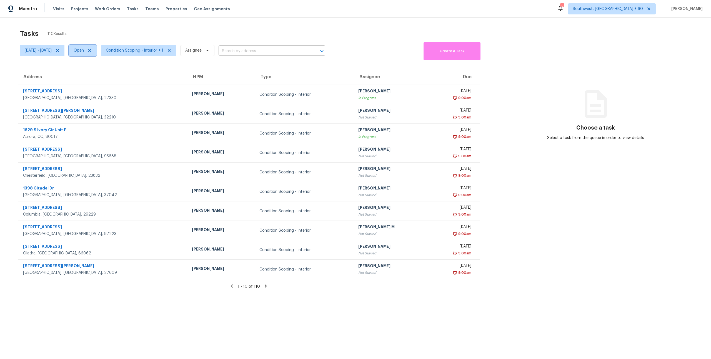
click at [84, 52] on span "Open" at bounding box center [79, 51] width 10 height 6
click at [103, 75] on label "Closed" at bounding box center [102, 74] width 20 height 6
click at [96, 75] on input "Closed" at bounding box center [94, 73] width 4 height 4
checkbox input "true"
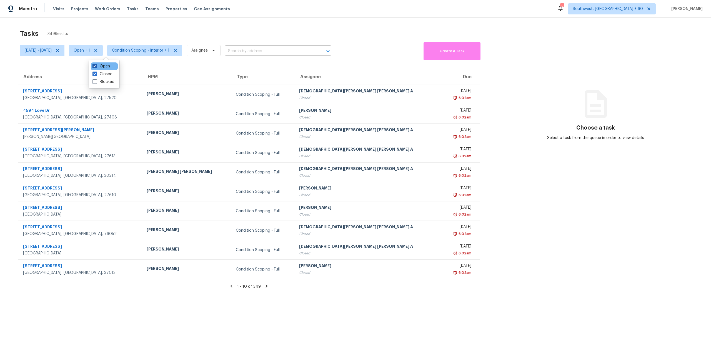
click at [102, 64] on label "Open" at bounding box center [100, 67] width 17 height 6
click at [96, 64] on input "Open" at bounding box center [94, 66] width 4 height 4
checkbox input "false"
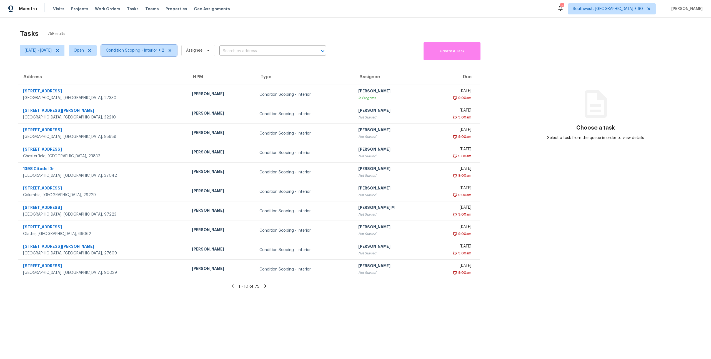
click at [149, 45] on span "Condition Scoping - Interior + 2" at bounding box center [139, 50] width 76 height 11
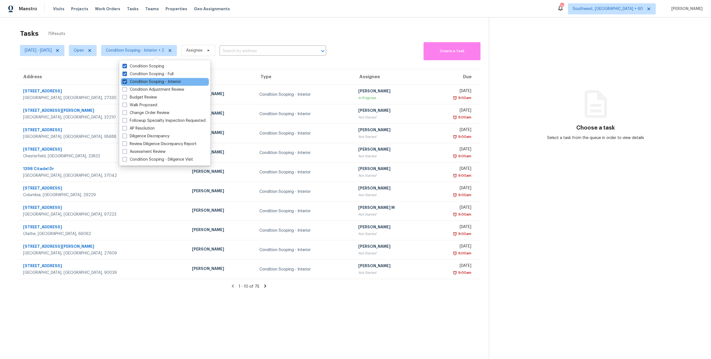
click at [157, 83] on label "Condition Scoping - Interior" at bounding box center [151, 82] width 59 height 6
click at [126, 83] on input "Condition Scoping - Interior" at bounding box center [124, 81] width 4 height 4
checkbox input "false"
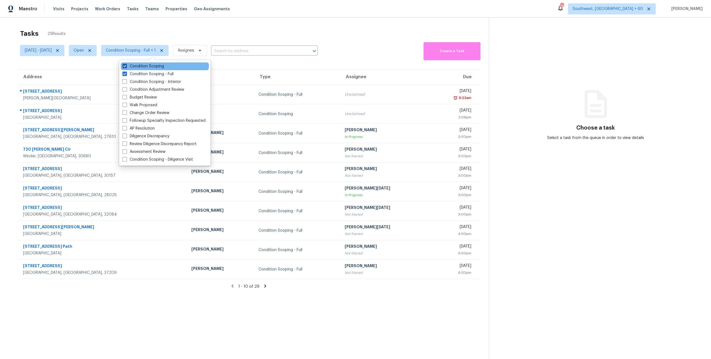
click at [152, 68] on label "Condition Scoping" at bounding box center [143, 67] width 42 height 6
click at [126, 67] on input "Condition Scoping" at bounding box center [124, 66] width 4 height 4
checkbox input "false"
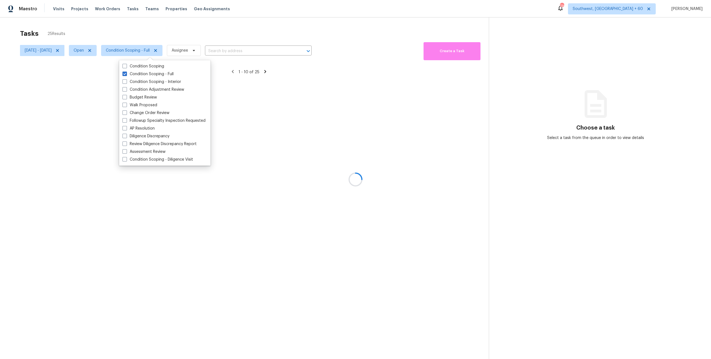
click at [134, 26] on div at bounding box center [355, 179] width 711 height 359
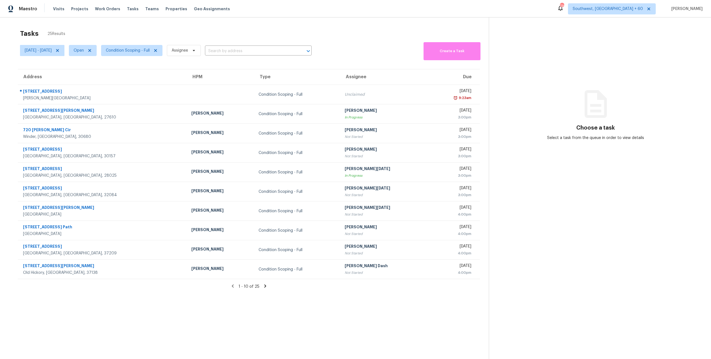
click at [265, 287] on icon at bounding box center [265, 286] width 5 height 5
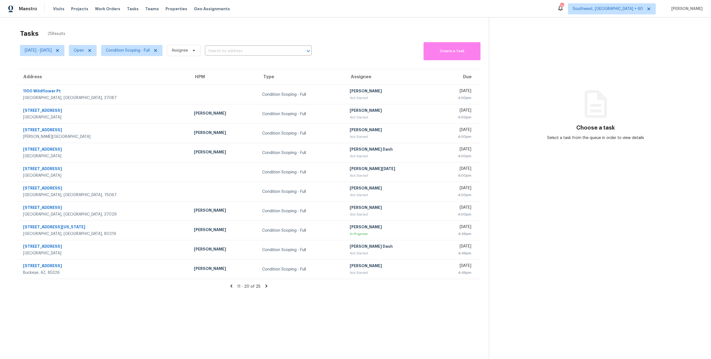
click at [265, 285] on icon at bounding box center [266, 286] width 2 height 3
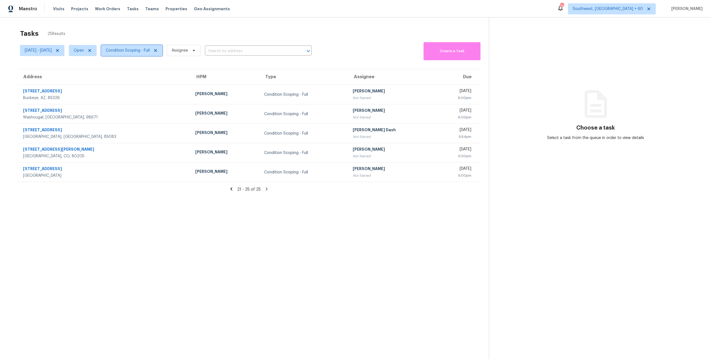
click at [150, 48] on span "Condition Scoping - Full" at bounding box center [128, 51] width 44 height 6
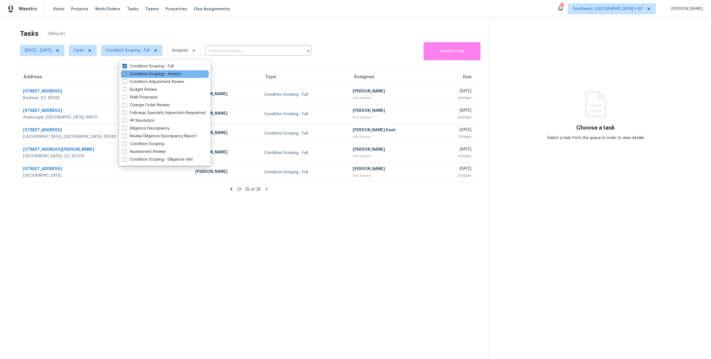
click at [163, 76] on label "Condition Scoping - Interior" at bounding box center [151, 74] width 59 height 6
click at [126, 75] on input "Condition Scoping - Interior" at bounding box center [124, 73] width 4 height 4
checkbox input "true"
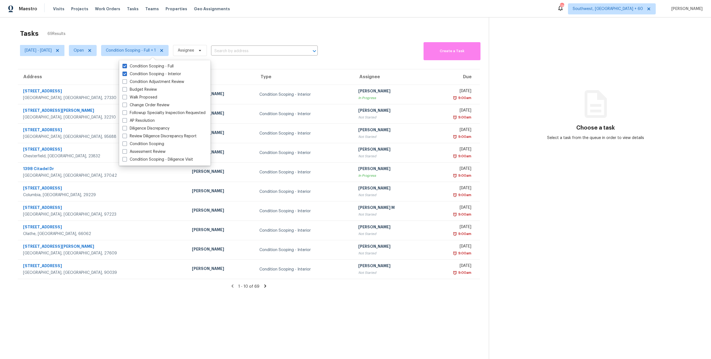
click at [104, 29] on div "Tasks 69 Results" at bounding box center [254, 33] width 469 height 14
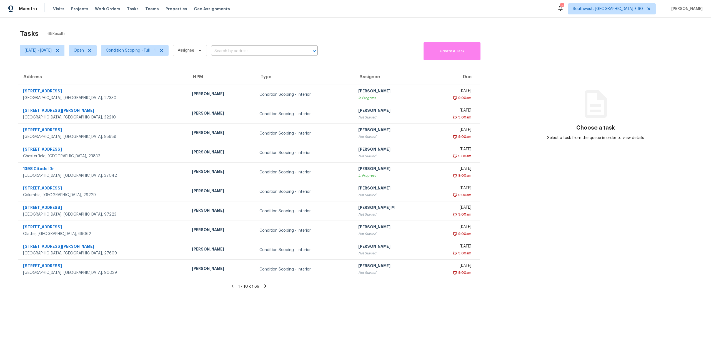
click at [266, 288] on icon at bounding box center [265, 286] width 5 height 5
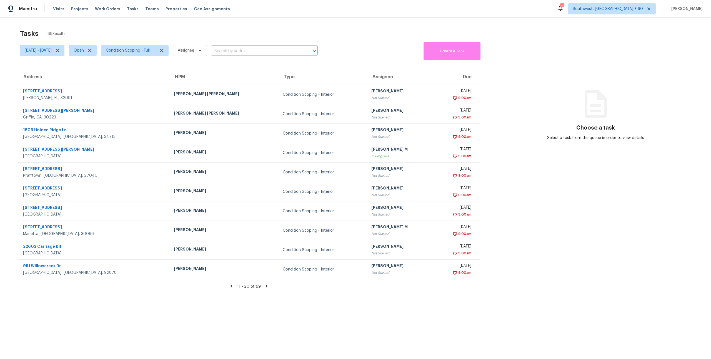
click at [266, 285] on icon at bounding box center [266, 286] width 2 height 3
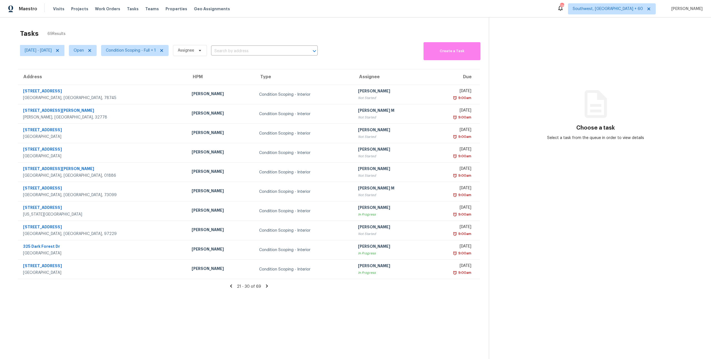
click at [266, 285] on icon at bounding box center [267, 286] width 2 height 3
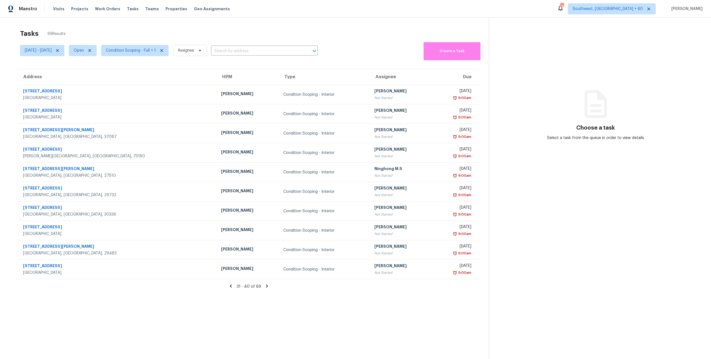
click at [266, 285] on icon at bounding box center [267, 286] width 2 height 3
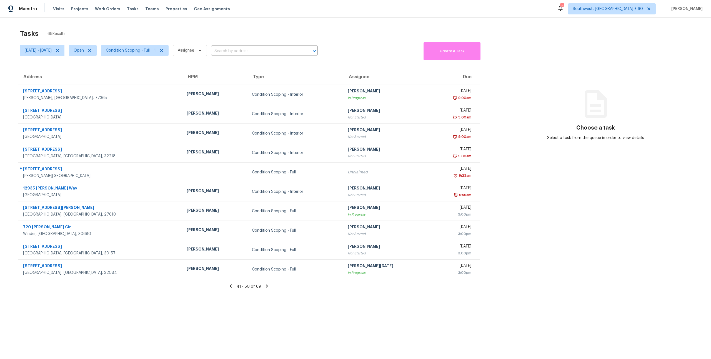
click at [267, 287] on icon at bounding box center [266, 286] width 5 height 5
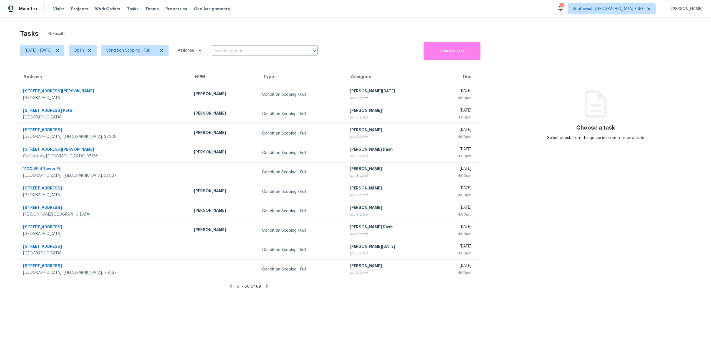
click at [232, 287] on icon at bounding box center [231, 286] width 2 height 3
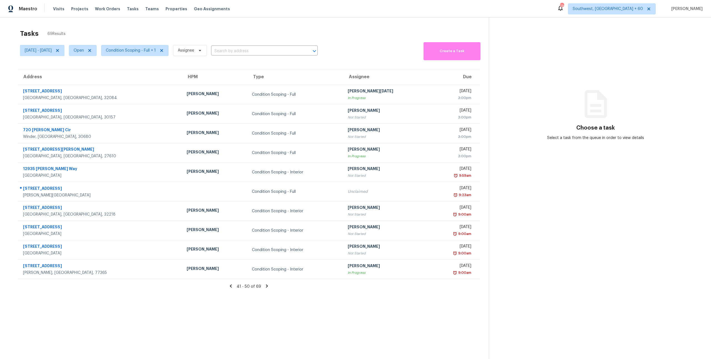
click at [232, 287] on icon at bounding box center [231, 286] width 2 height 3
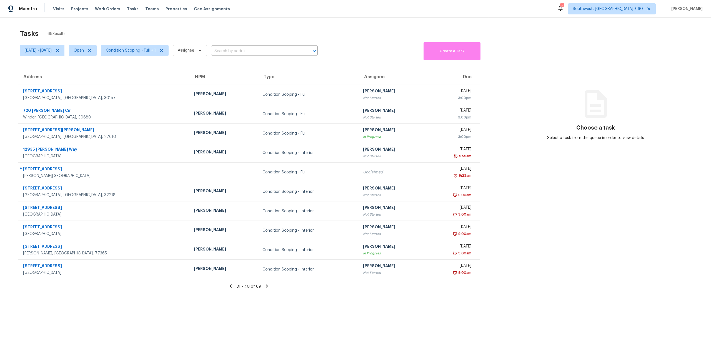
click at [232, 287] on icon at bounding box center [231, 286] width 2 height 3
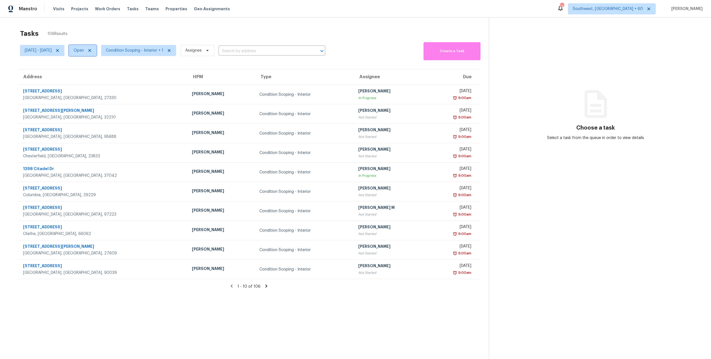
click at [84, 51] on span "Open" at bounding box center [79, 51] width 10 height 6
click at [101, 73] on label "Closed" at bounding box center [102, 74] width 20 height 6
click at [96, 73] on input "Closed" at bounding box center [94, 73] width 4 height 4
checkbox input "true"
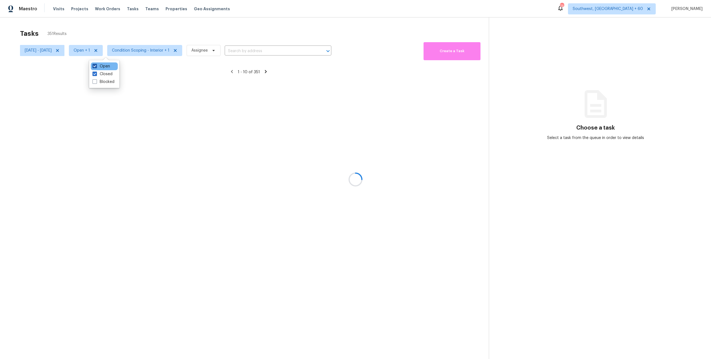
click at [101, 66] on label "Open" at bounding box center [100, 67] width 17 height 6
click at [96, 66] on input "Open" at bounding box center [94, 66] width 4 height 4
checkbox input "false"
click at [73, 29] on div at bounding box center [355, 179] width 711 height 359
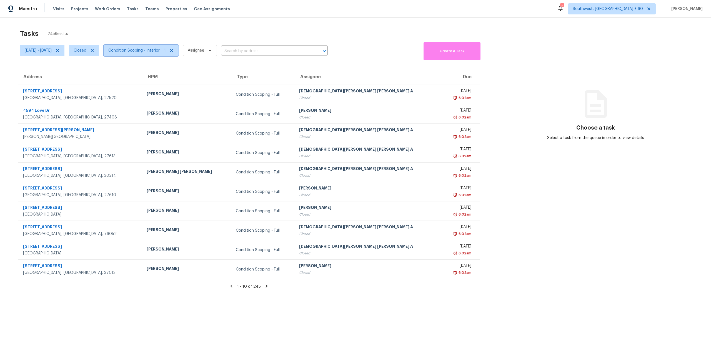
click at [169, 45] on span "Condition Scoping - Interior + 1" at bounding box center [141, 50] width 75 height 11
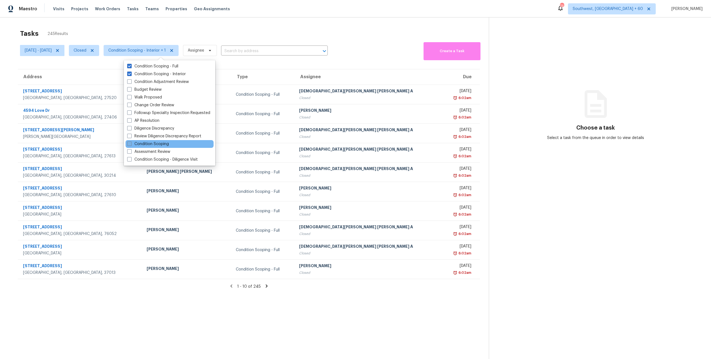
click at [161, 145] on label "Condition Scoping" at bounding box center [148, 144] width 42 height 6
click at [131, 145] on input "Condition Scoping" at bounding box center [129, 143] width 4 height 4
checkbox input "true"
click at [151, 32] on div "Tasks 256 Results" at bounding box center [254, 33] width 469 height 14
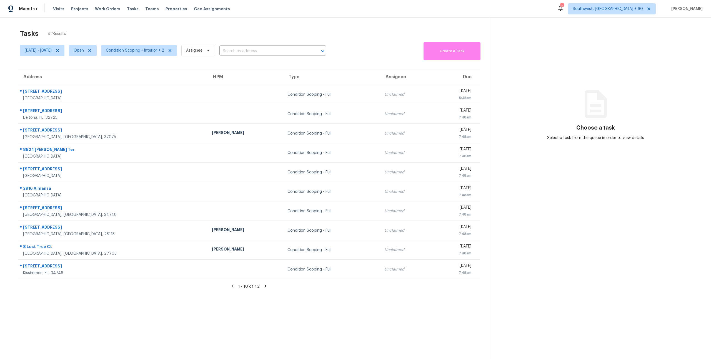
click at [263, 286] on icon at bounding box center [265, 286] width 5 height 5
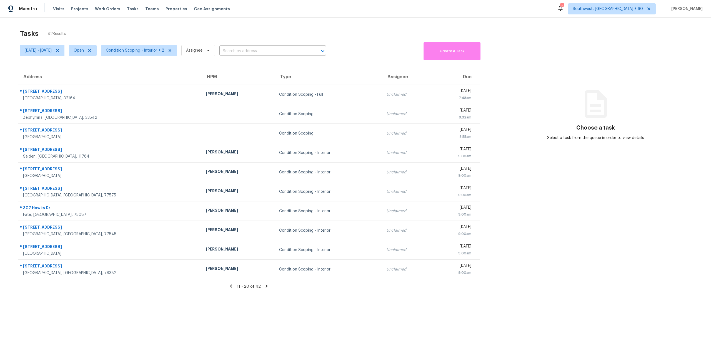
click at [266, 285] on icon at bounding box center [267, 286] width 2 height 3
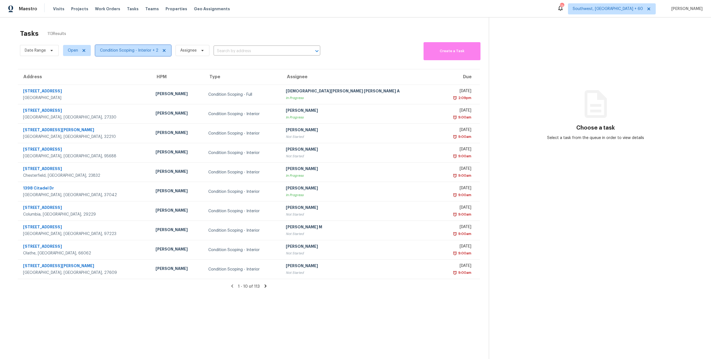
click at [119, 53] on span "Condition Scoping - Interior + 2" at bounding box center [133, 50] width 76 height 11
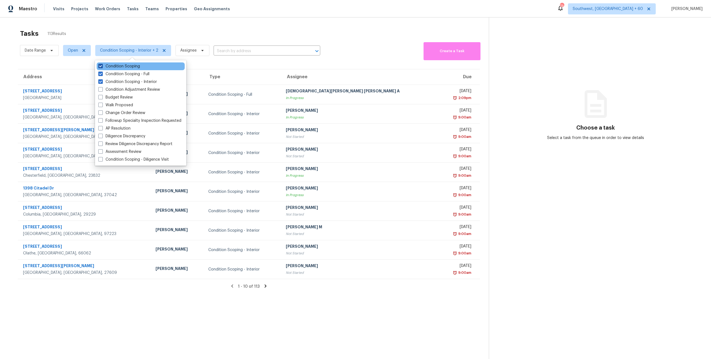
click at [125, 64] on label "Condition Scoping" at bounding box center [119, 67] width 42 height 6
click at [102, 64] on input "Condition Scoping" at bounding box center [100, 66] width 4 height 4
checkbox input "false"
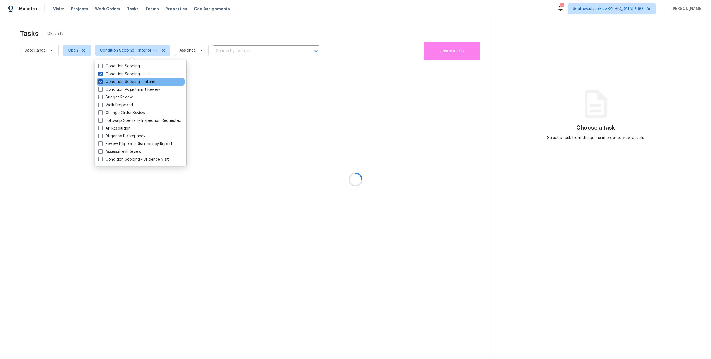
click at [130, 82] on label "Condition Scoping - Interior" at bounding box center [127, 82] width 59 height 6
click at [102, 82] on input "Condition Scoping - Interior" at bounding box center [100, 81] width 4 height 4
checkbox input "false"
click at [120, 32] on div at bounding box center [355, 179] width 711 height 359
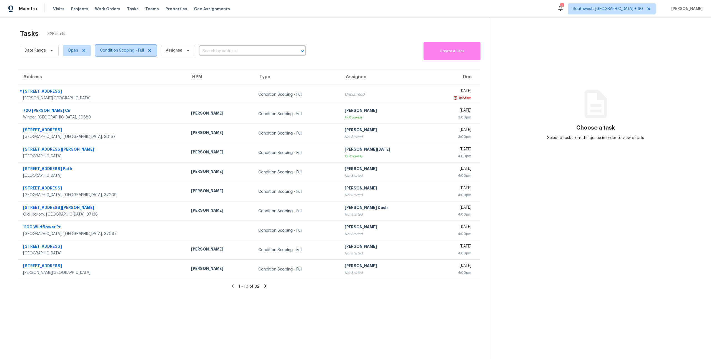
click at [128, 48] on span "Condition Scoping - Full" at bounding box center [122, 51] width 44 height 6
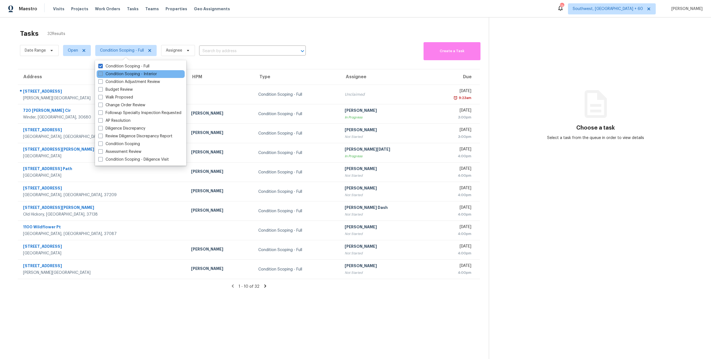
click at [128, 73] on label "Condition Scoping - Interior" at bounding box center [127, 74] width 59 height 6
click at [102, 73] on input "Condition Scoping - Interior" at bounding box center [100, 73] width 4 height 4
checkbox input "true"
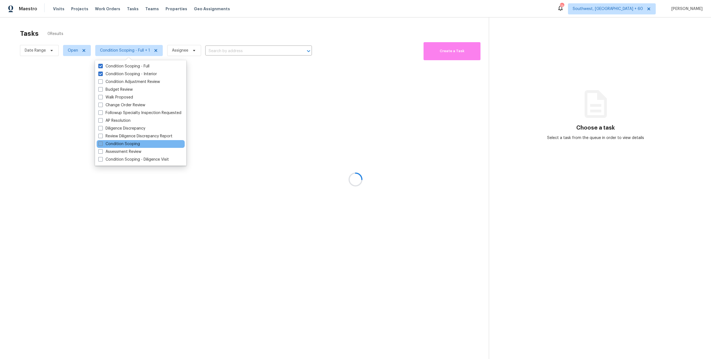
click at [120, 146] on label "Condition Scoping" at bounding box center [119, 144] width 42 height 6
click at [102, 145] on input "Condition Scoping" at bounding box center [100, 143] width 4 height 4
checkbox input "true"
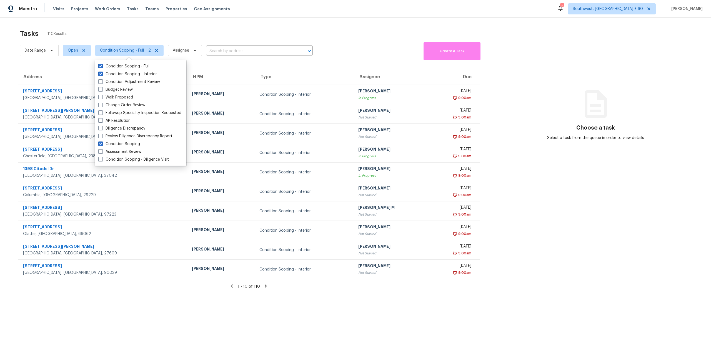
click at [46, 30] on div "Tasks 110 Results" at bounding box center [254, 33] width 469 height 14
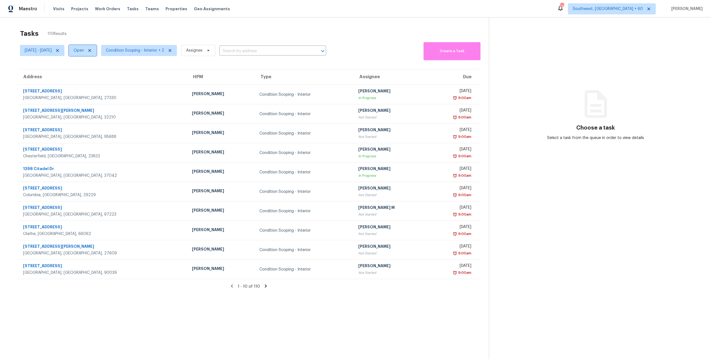
click at [84, 49] on span "Open" at bounding box center [79, 51] width 10 height 6
click at [104, 73] on label "Closed" at bounding box center [102, 74] width 20 height 6
click at [96, 73] on input "Closed" at bounding box center [94, 73] width 4 height 4
checkbox input "true"
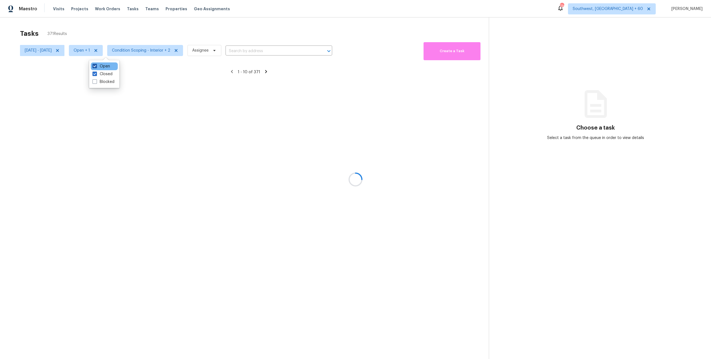
click at [101, 66] on label "Open" at bounding box center [100, 67] width 17 height 6
click at [96, 66] on input "Open" at bounding box center [94, 66] width 4 height 4
checkbox input "false"
click at [85, 26] on div at bounding box center [355, 179] width 711 height 359
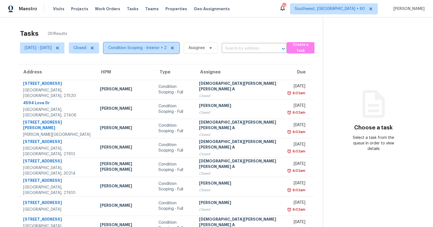
click at [155, 46] on span "Condition Scoping - Interior + 2" at bounding box center [137, 48] width 58 height 6
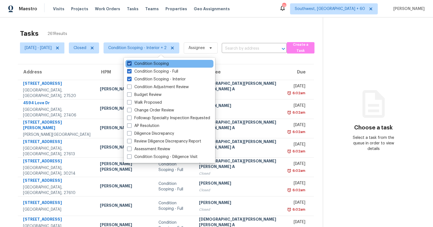
click at [146, 65] on label "Condition Scoping" at bounding box center [148, 64] width 42 height 6
click at [131, 65] on input "Condition Scoping" at bounding box center [129, 63] width 4 height 4
checkbox input "false"
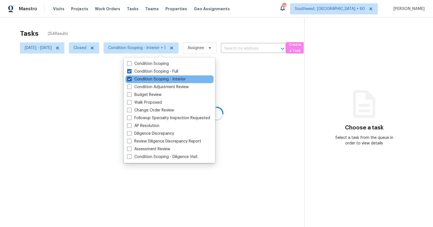
click at [143, 82] on label "Condition Scoping - Interior" at bounding box center [156, 80] width 59 height 6
click at [131, 80] on input "Condition Scoping - Interior" at bounding box center [129, 79] width 4 height 4
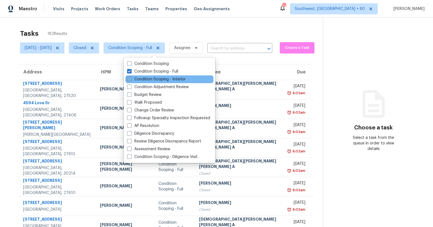
click at [143, 82] on label "Condition Scoping - Interior" at bounding box center [156, 80] width 59 height 6
click at [131, 80] on input "Condition Scoping - Interior" at bounding box center [129, 79] width 4 height 4
checkbox input "true"
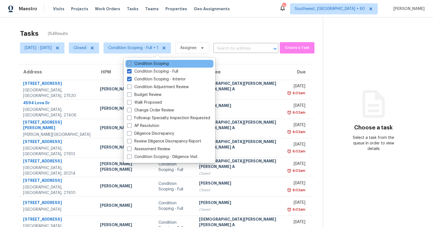
click at [143, 62] on label "Condition Scoping" at bounding box center [148, 64] width 42 height 6
click at [131, 62] on input "Condition Scoping" at bounding box center [129, 63] width 4 height 4
checkbox input "true"
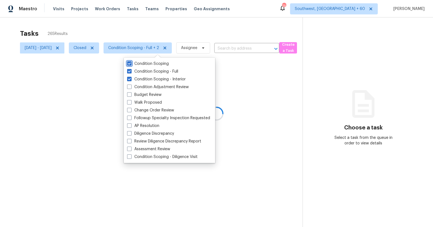
click at [127, 23] on div "Tasks 265 Results [DATE] - [DATE] Closed Condition Scoping - Full + 2 Assignee …" at bounding box center [216, 130] width 433 height 227
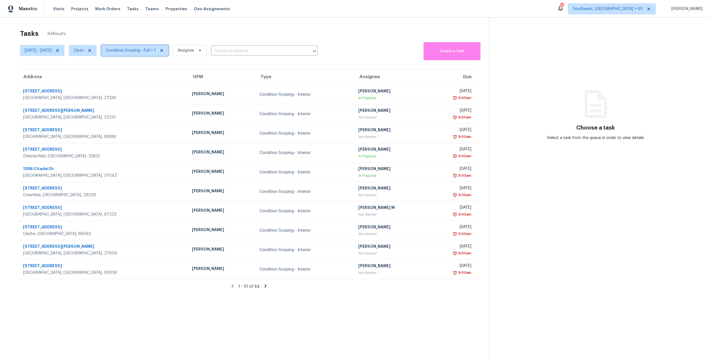
click at [147, 54] on span "Condition Scoping - Full + 1" at bounding box center [134, 50] width 67 height 11
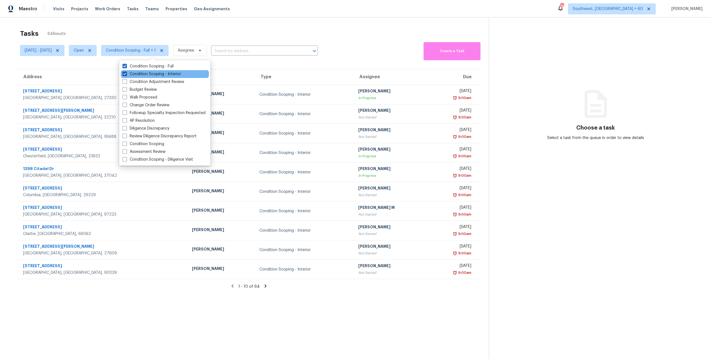
click at [147, 72] on label "Condition Scoping - Interior" at bounding box center [151, 74] width 59 height 6
click at [126, 72] on input "Condition Scoping - Interior" at bounding box center [124, 73] width 4 height 4
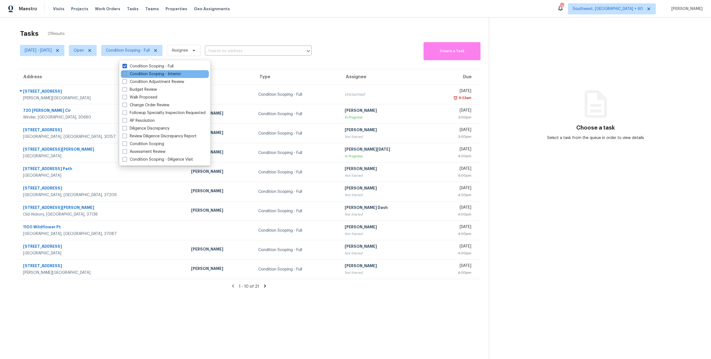
click at [147, 72] on label "Condition Scoping - Interior" at bounding box center [151, 74] width 59 height 6
click at [126, 72] on input "Condition Scoping - Interior" at bounding box center [124, 73] width 4 height 4
checkbox input "true"
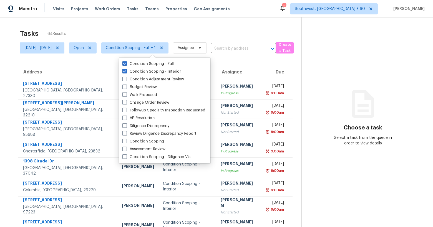
click at [359, 62] on section "Choose a task Select a task from the queue in order to view details" at bounding box center [363, 153] width 123 height 272
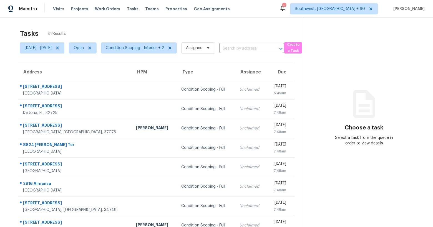
click at [98, 33] on div "Tasks 42 Results" at bounding box center [162, 33] width 284 height 14
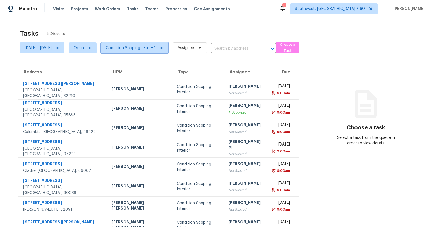
click at [140, 52] on span "Condition Scoping - Full + 1" at bounding box center [134, 47] width 67 height 11
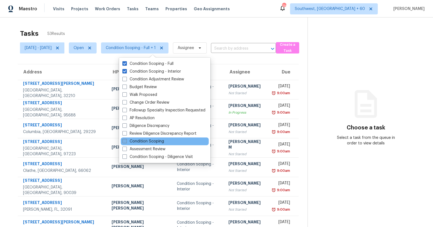
click at [132, 142] on label "Condition Scoping" at bounding box center [143, 142] width 42 height 6
click at [126, 142] on input "Condition Scoping" at bounding box center [124, 141] width 4 height 4
checkbox input "true"
click at [99, 27] on div "Tasks 56 Results" at bounding box center [164, 33] width 288 height 14
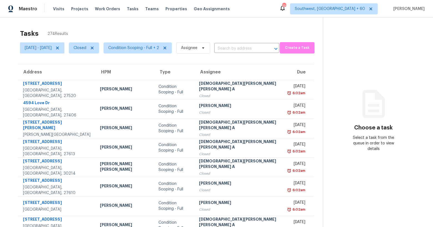
click at [88, 29] on div "Tasks 274 Results" at bounding box center [171, 33] width 303 height 14
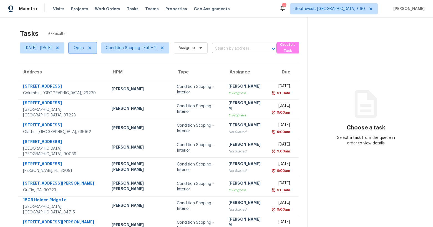
click at [84, 50] on span "Open" at bounding box center [79, 48] width 10 height 6
click at [99, 71] on label "Closed" at bounding box center [102, 72] width 20 height 6
click at [96, 71] on input "Closed" at bounding box center [94, 71] width 4 height 4
checkbox input "true"
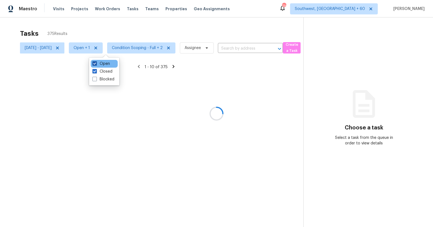
click at [102, 64] on label "Open" at bounding box center [100, 64] width 17 height 6
click at [96, 64] on input "Open" at bounding box center [94, 63] width 4 height 4
checkbox input "false"
click at [84, 30] on div at bounding box center [216, 113] width 433 height 227
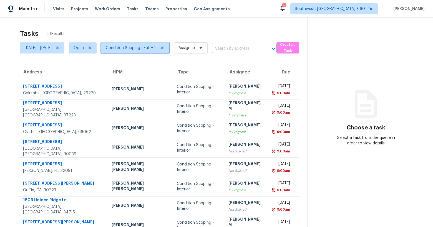
click at [147, 49] on span "Condition Scoping - Full + 2" at bounding box center [131, 48] width 51 height 6
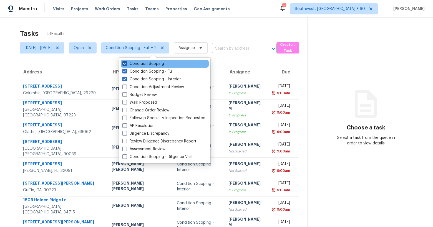
click at [140, 64] on label "Condition Scoping" at bounding box center [143, 64] width 42 height 6
click at [126, 64] on input "Condition Scoping" at bounding box center [124, 63] width 4 height 4
checkbox input "false"
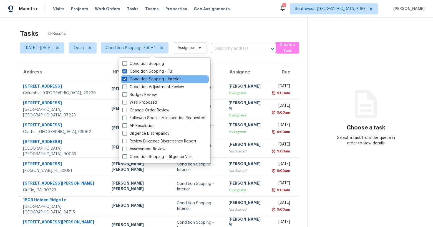
click at [144, 82] on label "Condition Scoping - Interior" at bounding box center [151, 80] width 59 height 6
click at [126, 80] on input "Condition Scoping - Interior" at bounding box center [124, 79] width 4 height 4
checkbox input "false"
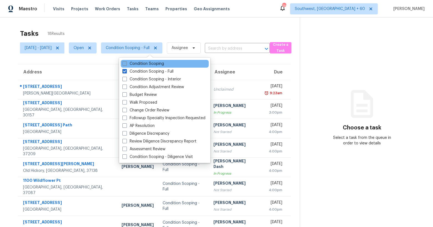
click at [139, 62] on label "Condition Scoping" at bounding box center [143, 64] width 42 height 6
click at [126, 62] on input "Condition Scoping" at bounding box center [124, 63] width 4 height 4
checkbox input "true"
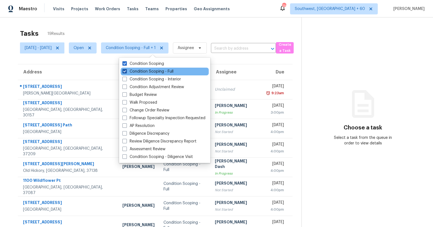
click at [140, 71] on label "Condition Scoping - Full" at bounding box center [147, 72] width 51 height 6
click at [126, 71] on input "Condition Scoping - Full" at bounding box center [124, 71] width 4 height 4
checkbox input "false"
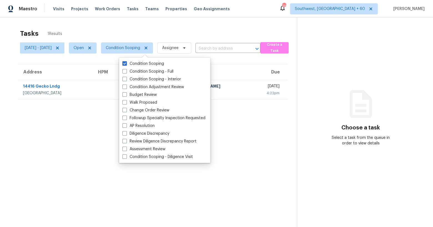
click at [119, 27] on div "Tasks 1 Results" at bounding box center [158, 33] width 277 height 14
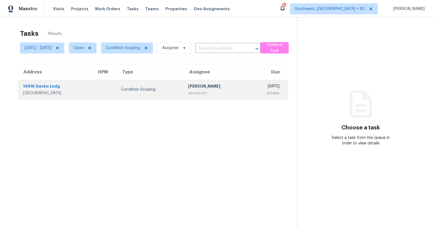
click at [140, 85] on td "Condition Scoping" at bounding box center [150, 89] width 67 height 19
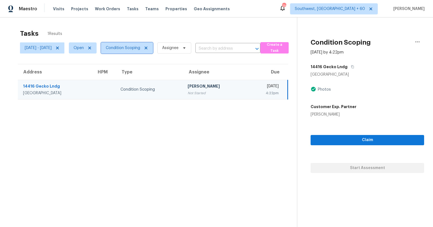
click at [137, 49] on span "Condition Scoping" at bounding box center [123, 48] width 34 height 6
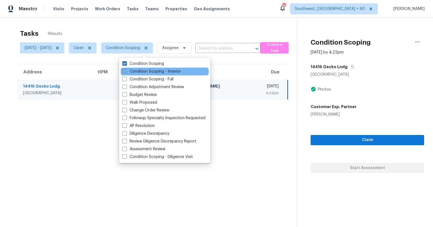
click at [139, 72] on label "Condition Scoping - Interior" at bounding box center [151, 72] width 59 height 6
click at [126, 72] on input "Condition Scoping - Interior" at bounding box center [124, 71] width 4 height 4
checkbox input "true"
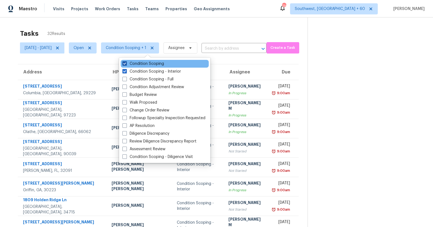
click at [138, 65] on label "Condition Scoping" at bounding box center [143, 64] width 42 height 6
click at [126, 65] on input "Condition Scoping" at bounding box center [124, 63] width 4 height 4
click at [138, 65] on label "Condition Scoping" at bounding box center [143, 64] width 42 height 6
click at [126, 65] on input "Condition Scoping" at bounding box center [124, 63] width 4 height 4
checkbox input "true"
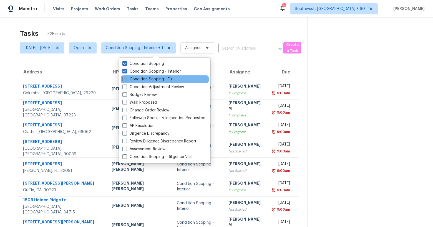
click at [144, 80] on label "Condition Scoping - Full" at bounding box center [147, 80] width 51 height 6
click at [126, 80] on input "Condition Scoping - Full" at bounding box center [124, 79] width 4 height 4
checkbox input "true"
click at [110, 32] on div "Tasks 50 Results" at bounding box center [164, 33] width 288 height 14
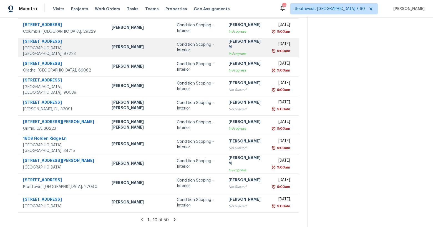
scroll to position [11, 0]
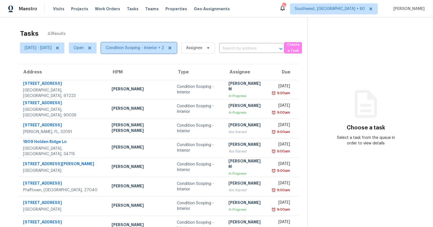
click at [134, 50] on span "Condition Scoping - Interior + 2" at bounding box center [135, 48] width 58 height 6
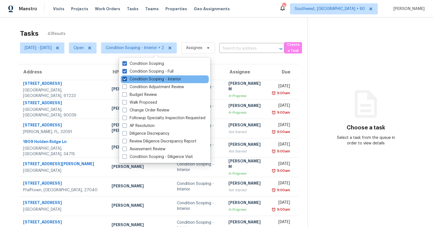
click at [133, 79] on label "Condition Scoping - Interior" at bounding box center [151, 80] width 59 height 6
click at [126, 79] on input "Condition Scoping - Interior" at bounding box center [124, 79] width 4 height 4
checkbox input "false"
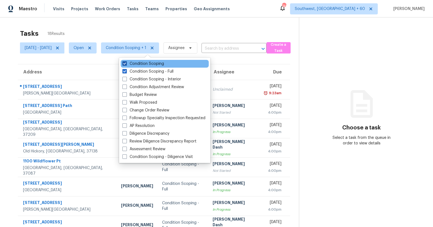
click at [132, 65] on label "Condition Scoping" at bounding box center [143, 64] width 42 height 6
click at [126, 65] on input "Condition Scoping" at bounding box center [124, 63] width 4 height 4
click at [132, 65] on label "Condition Scoping" at bounding box center [143, 64] width 42 height 6
click at [126, 65] on input "Condition Scoping" at bounding box center [124, 63] width 4 height 4
checkbox input "true"
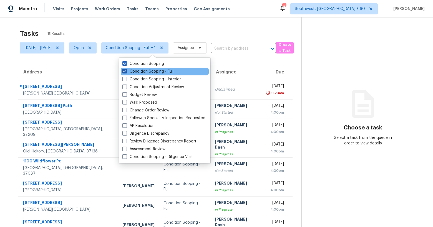
click at [136, 73] on label "Condition Scoping - Full" at bounding box center [147, 72] width 51 height 6
click at [126, 72] on input "Condition Scoping - Full" at bounding box center [124, 71] width 4 height 4
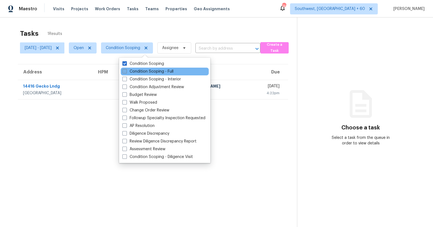
click at [136, 73] on label "Condition Scoping - Full" at bounding box center [147, 72] width 51 height 6
click at [126, 72] on input "Condition Scoping - Full" at bounding box center [124, 71] width 4 height 4
checkbox input "true"
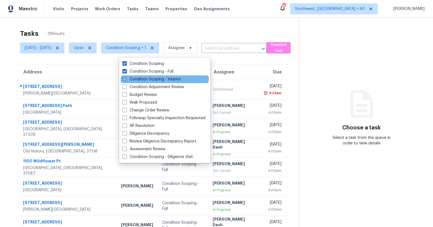
click at [136, 79] on label "Condition Scoping - Interior" at bounding box center [151, 80] width 59 height 6
click at [126, 79] on input "Condition Scoping - Interior" at bounding box center [124, 79] width 4 height 4
checkbox input "true"
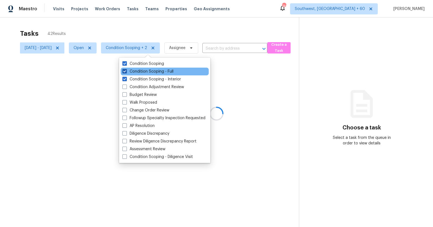
click at [135, 73] on label "Condition Scoping - Full" at bounding box center [147, 72] width 51 height 6
click at [126, 72] on input "Condition Scoping - Full" at bounding box center [124, 71] width 4 height 4
checkbox input "false"
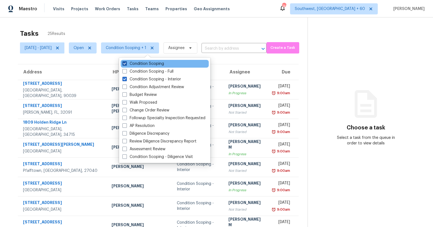
click at [134, 64] on label "Condition Scoping" at bounding box center [143, 64] width 42 height 6
click at [126, 64] on input "Condition Scoping" at bounding box center [124, 63] width 4 height 4
click at [134, 64] on label "Condition Scoping" at bounding box center [143, 64] width 42 height 6
click at [126, 64] on input "Condition Scoping" at bounding box center [124, 63] width 4 height 4
checkbox input "true"
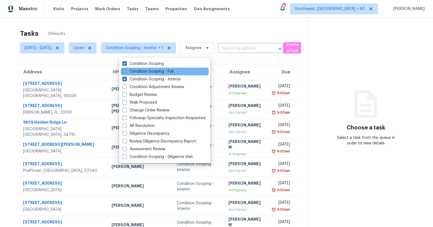
click at [133, 71] on label "Condition Scoping - Full" at bounding box center [147, 72] width 51 height 6
click at [126, 71] on input "Condition Scoping - Full" at bounding box center [124, 71] width 4 height 4
checkbox input "true"
click at [109, 25] on div "Tasks 43 Results Tue, Oct 07 - Tue, Oct 07 Open Condition Scoping - Interior + …" at bounding box center [216, 153] width 433 height 272
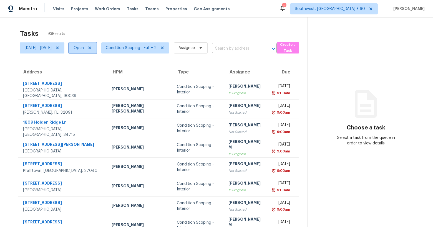
click at [84, 50] on span "Open" at bounding box center [79, 48] width 10 height 6
click at [99, 71] on label "Closed" at bounding box center [102, 72] width 20 height 6
click at [96, 71] on input "Closed" at bounding box center [94, 71] width 4 height 4
checkbox input "true"
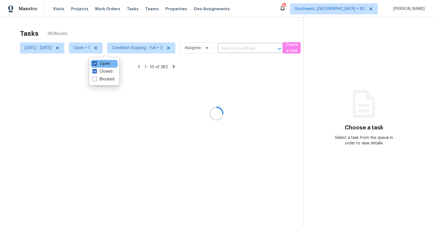
click at [100, 65] on label "Open" at bounding box center [100, 64] width 17 height 6
click at [96, 65] on input "Open" at bounding box center [94, 63] width 4 height 4
checkbox input "false"
click at [78, 18] on div at bounding box center [216, 113] width 433 height 227
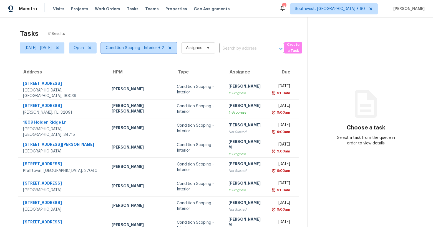
click at [144, 48] on span "Condition Scoping - Interior + 2" at bounding box center [135, 48] width 58 height 6
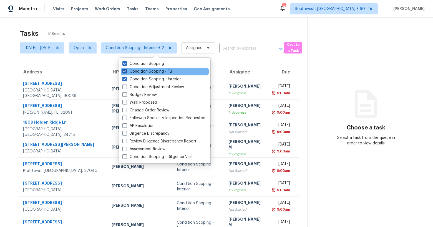
click at [144, 73] on label "Condition Scoping - Full" at bounding box center [147, 72] width 51 height 6
click at [126, 72] on input "Condition Scoping - Full" at bounding box center [124, 71] width 4 height 4
checkbox input "false"
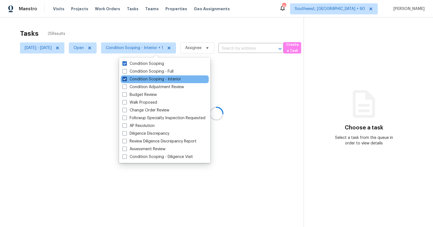
click at [144, 79] on label "Condition Scoping - Interior" at bounding box center [151, 80] width 59 height 6
click at [126, 79] on input "Condition Scoping - Interior" at bounding box center [124, 79] width 4 height 4
checkbox input "false"
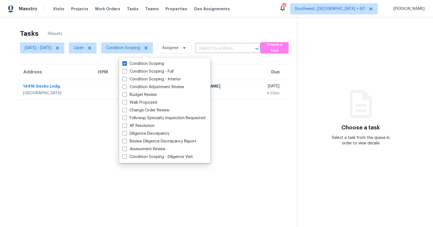
click at [135, 30] on div "Tasks 1 Results" at bounding box center [158, 33] width 277 height 14
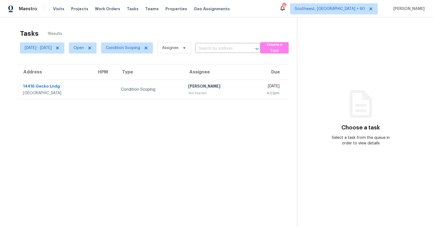
click at [141, 54] on span "Condition Scoping" at bounding box center [125, 48] width 56 height 14
click at [139, 48] on span "Condition Scoping" at bounding box center [123, 48] width 34 height 6
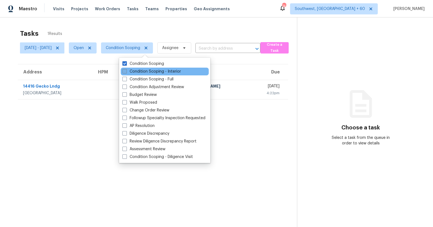
click at [137, 72] on label "Condition Scoping - Interior" at bounding box center [151, 72] width 59 height 6
click at [126, 72] on input "Condition Scoping - Interior" at bounding box center [124, 71] width 4 height 4
checkbox input "true"
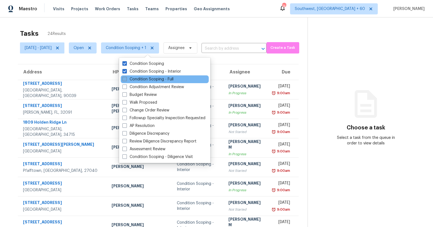
click at [137, 80] on label "Condition Scoping - Full" at bounding box center [147, 80] width 51 height 6
click at [126, 80] on input "Condition Scoping - Full" at bounding box center [124, 79] width 4 height 4
click at [137, 80] on label "Condition Scoping - Full" at bounding box center [147, 80] width 51 height 6
click at [126, 80] on input "Condition Scoping - Full" at bounding box center [124, 79] width 4 height 4
click at [137, 80] on label "Condition Scoping - Full" at bounding box center [147, 80] width 51 height 6
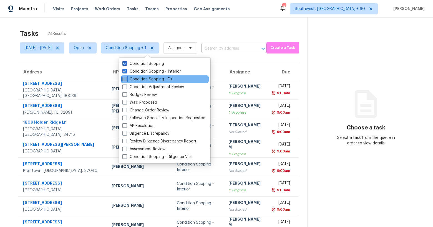
click at [126, 80] on input "Condition Scoping - Full" at bounding box center [124, 79] width 4 height 4
checkbox input "true"
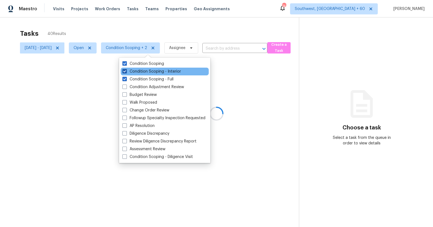
click at [135, 72] on label "Condition Scoping - Interior" at bounding box center [151, 72] width 59 height 6
click at [126, 72] on input "Condition Scoping - Interior" at bounding box center [124, 71] width 4 height 4
checkbox input "false"
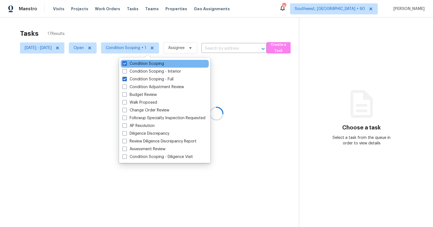
click at [134, 67] on div "Condition Scoping" at bounding box center [165, 64] width 88 height 8
click at [134, 66] on label "Condition Scoping" at bounding box center [143, 64] width 42 height 6
click at [126, 65] on input "Condition Scoping" at bounding box center [124, 63] width 4 height 4
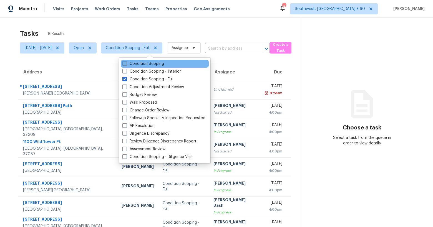
click at [134, 66] on label "Condition Scoping" at bounding box center [143, 64] width 42 height 6
click at [126, 65] on input "Condition Scoping" at bounding box center [124, 63] width 4 height 4
click at [134, 63] on label "Condition Scoping" at bounding box center [143, 64] width 42 height 6
click at [126, 63] on input "Condition Scoping" at bounding box center [124, 63] width 4 height 4
click at [134, 63] on label "Condition Scoping" at bounding box center [143, 64] width 42 height 6
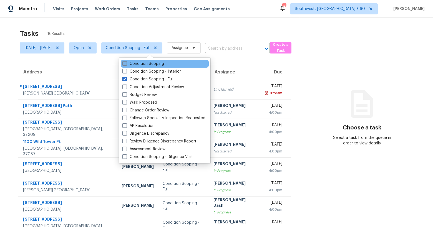
click at [126, 63] on input "Condition Scoping" at bounding box center [124, 63] width 4 height 4
checkbox input "true"
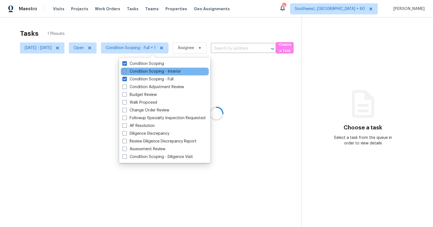
click at [133, 71] on label "Condition Scoping - Interior" at bounding box center [151, 72] width 59 height 6
click at [126, 71] on input "Condition Scoping - Interior" at bounding box center [124, 71] width 4 height 4
checkbox input "true"
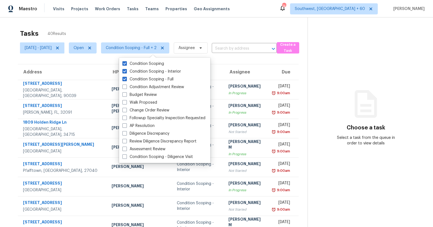
click at [103, 28] on div "Tasks 40 Results" at bounding box center [164, 33] width 288 height 14
